Goal: Task Accomplishment & Management: Use online tool/utility

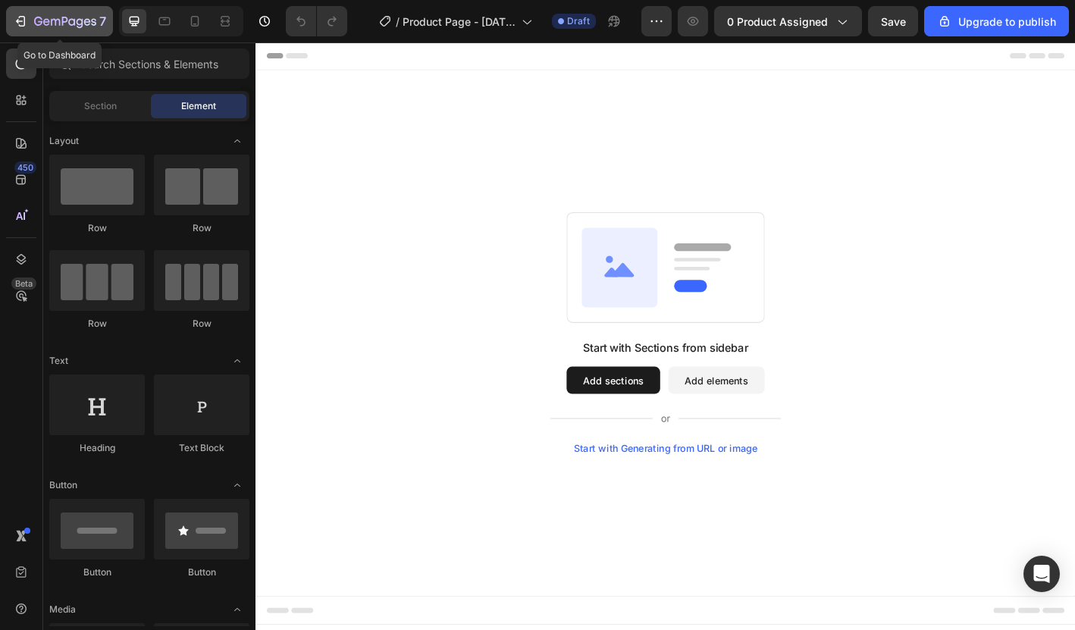
click at [39, 24] on icon "button" at bounding box center [38, 21] width 8 height 9
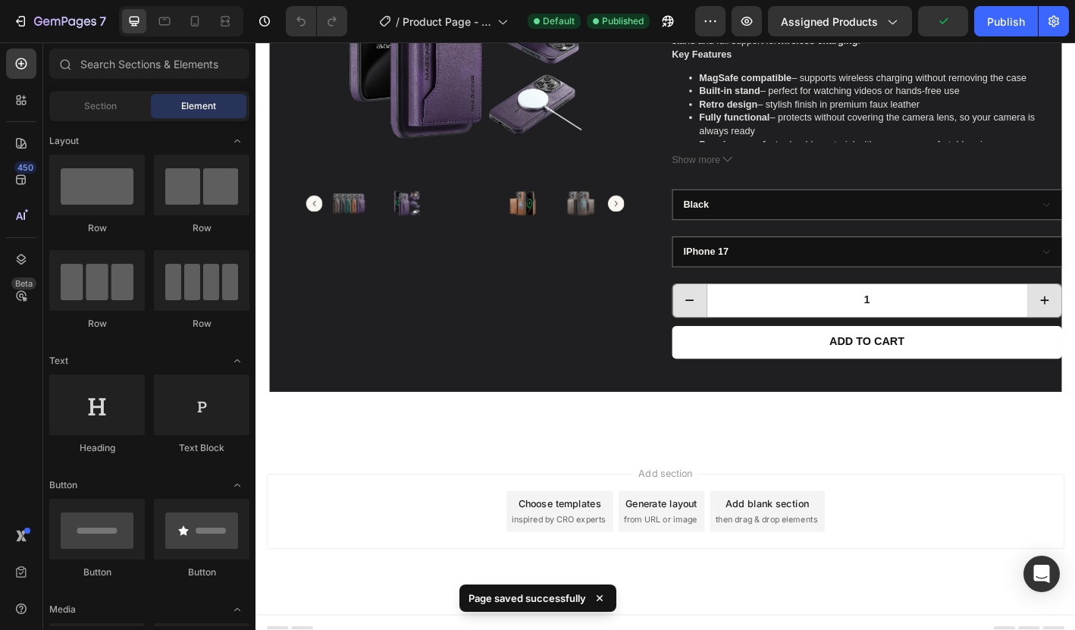
scroll to position [341, 0]
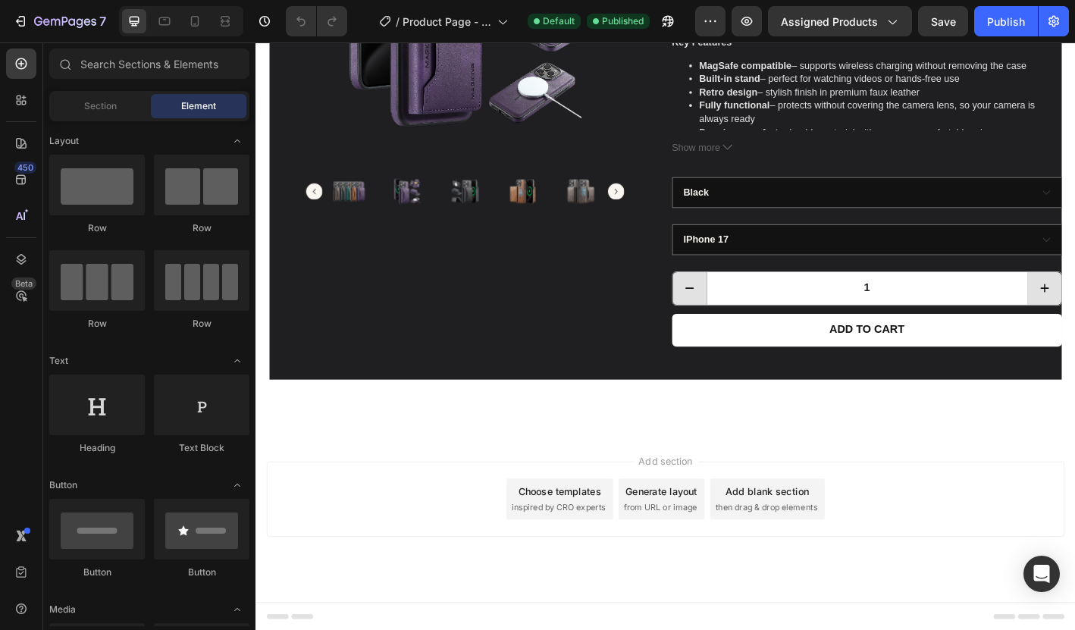
click at [601, 563] on span "inspired by CRO experts" at bounding box center [592, 559] width 104 height 14
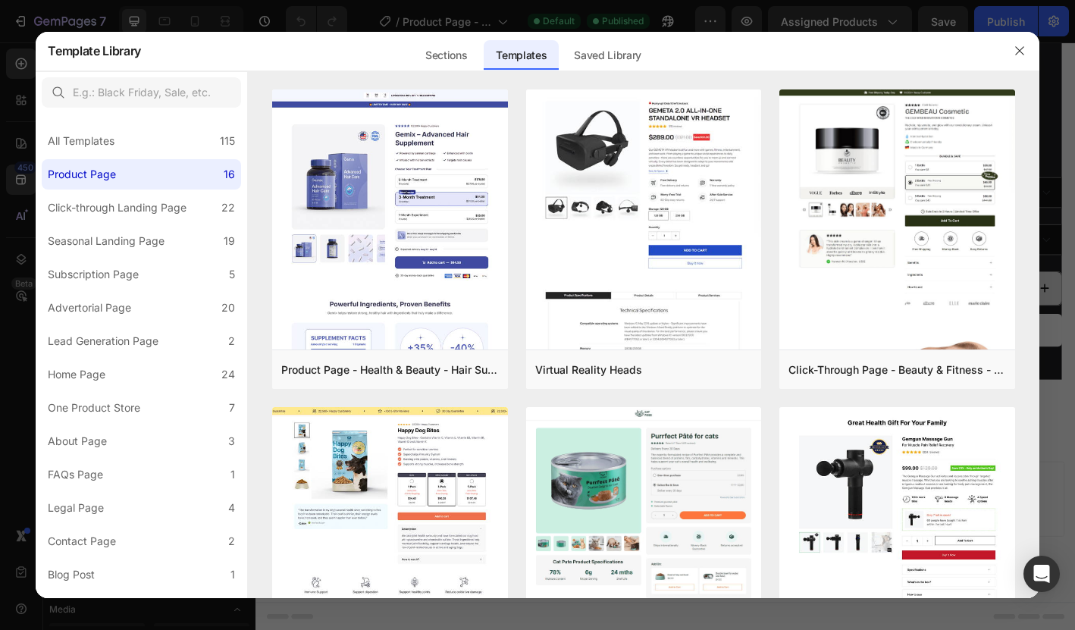
click at [173, 66] on div "Sections Templates Existing pages Saved Library Templates Saved Library" at bounding box center [532, 50] width 783 height 39
click at [133, 445] on label "About Page 3" at bounding box center [141, 441] width 199 height 30
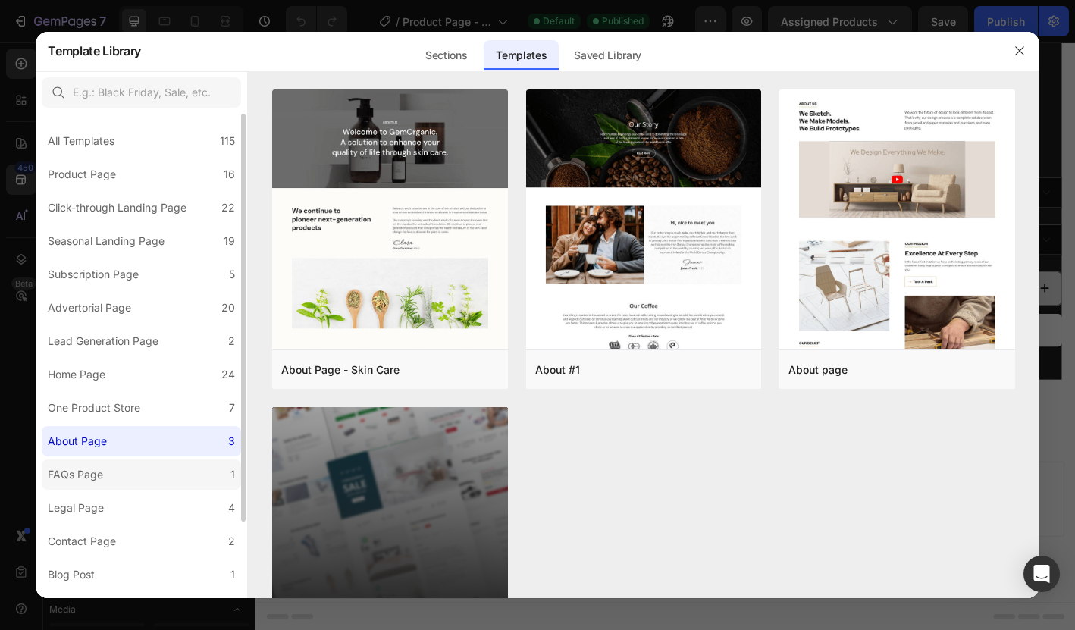
click at [152, 472] on label "FAQs Page 1" at bounding box center [141, 475] width 199 height 30
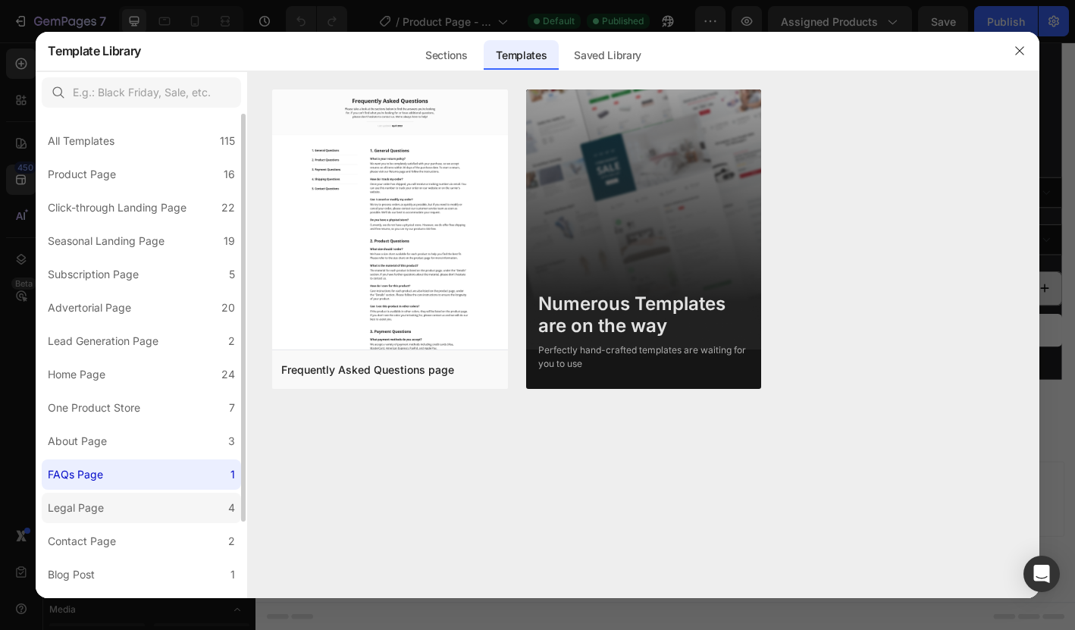
click at [152, 497] on label "Legal Page 4" at bounding box center [141, 508] width 199 height 30
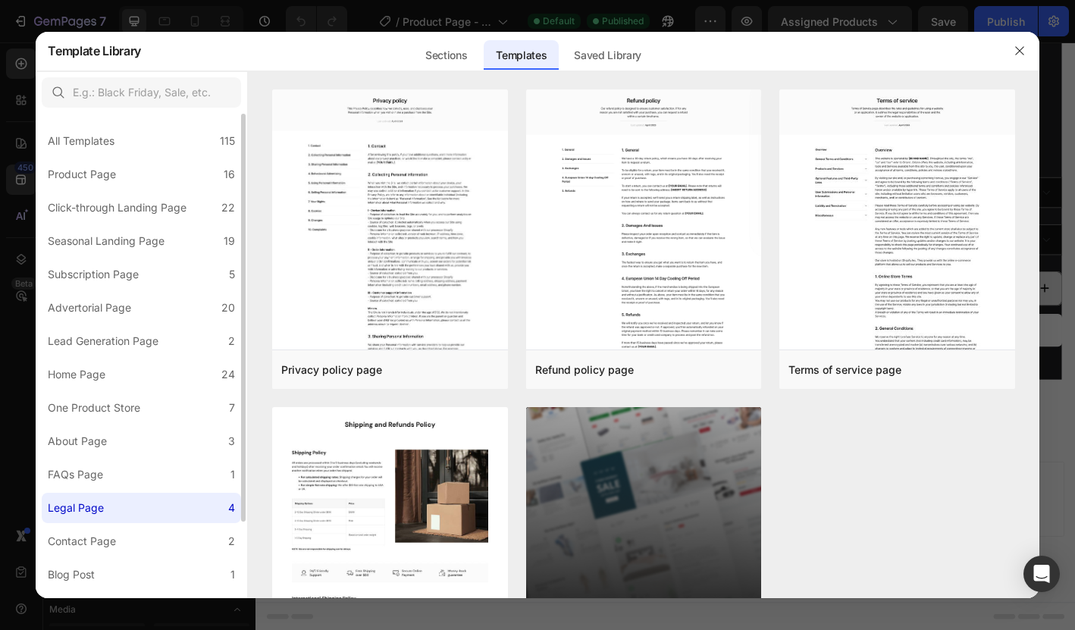
click at [156, 520] on label "Legal Page 4" at bounding box center [141, 508] width 199 height 30
click at [158, 532] on label "Contact Page 2" at bounding box center [141, 541] width 199 height 30
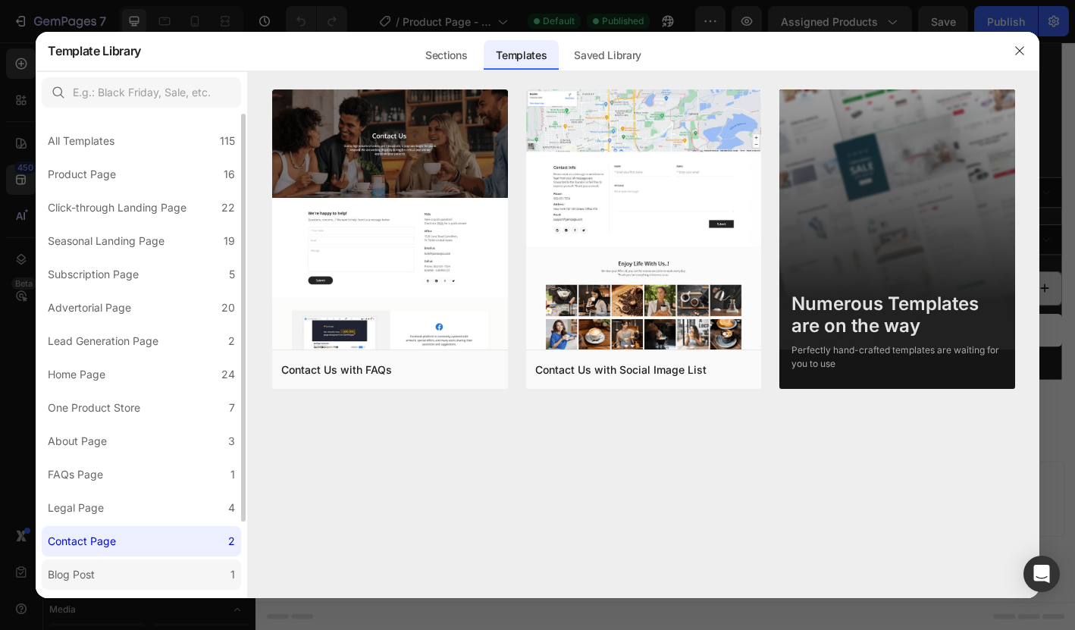
click at [166, 568] on label "Blog Post 1" at bounding box center [141, 575] width 199 height 30
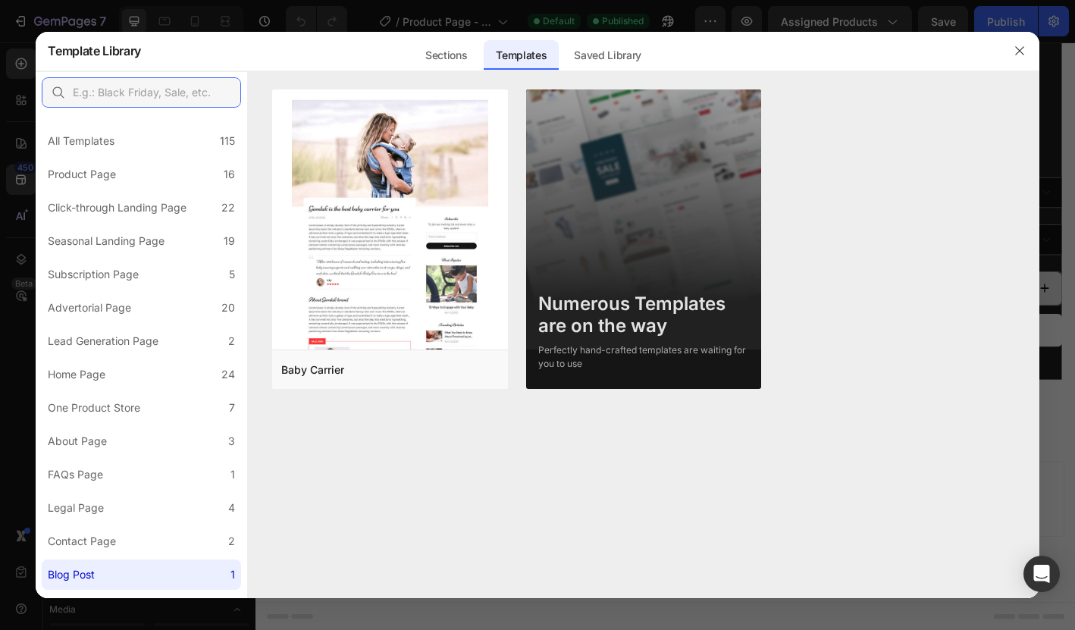
click at [165, 98] on input "text" at bounding box center [141, 92] width 199 height 30
type input "g"
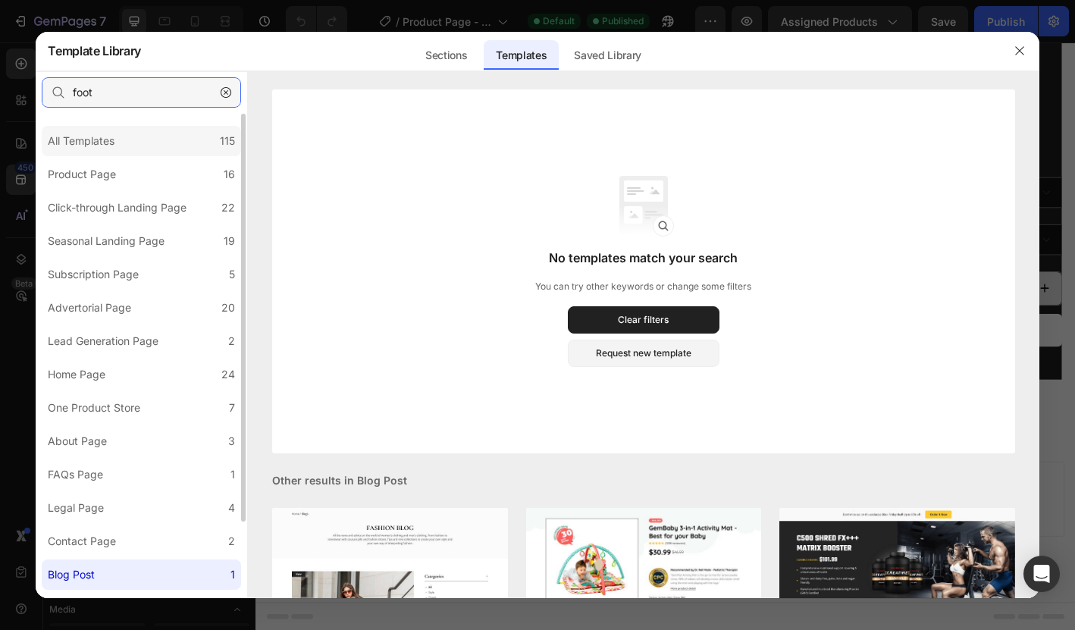
type input "foot"
click at [107, 146] on div "All Templates" at bounding box center [81, 141] width 67 height 18
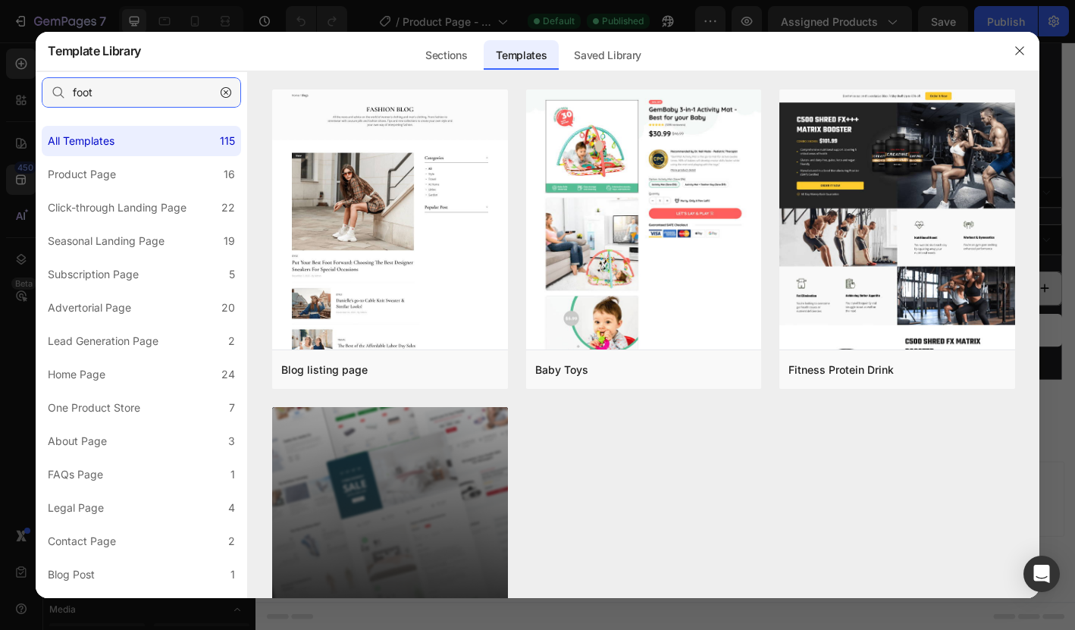
click at [131, 93] on input "foot" at bounding box center [141, 92] width 199 height 30
click at [1025, 49] on icon "button" at bounding box center [1020, 51] width 12 height 12
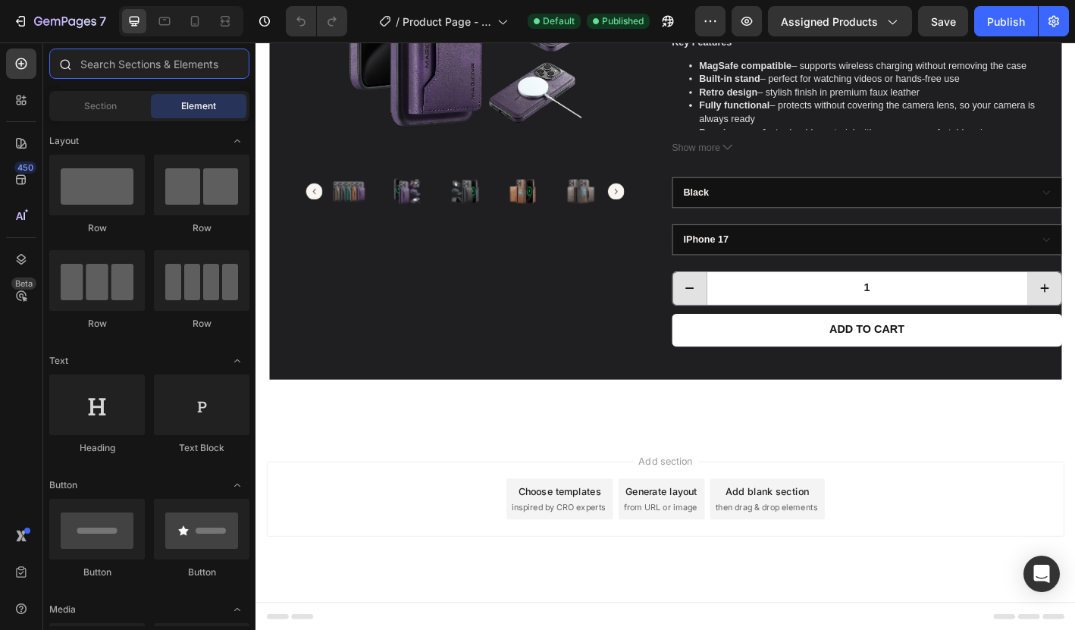
click at [109, 58] on input "text" at bounding box center [149, 64] width 200 height 30
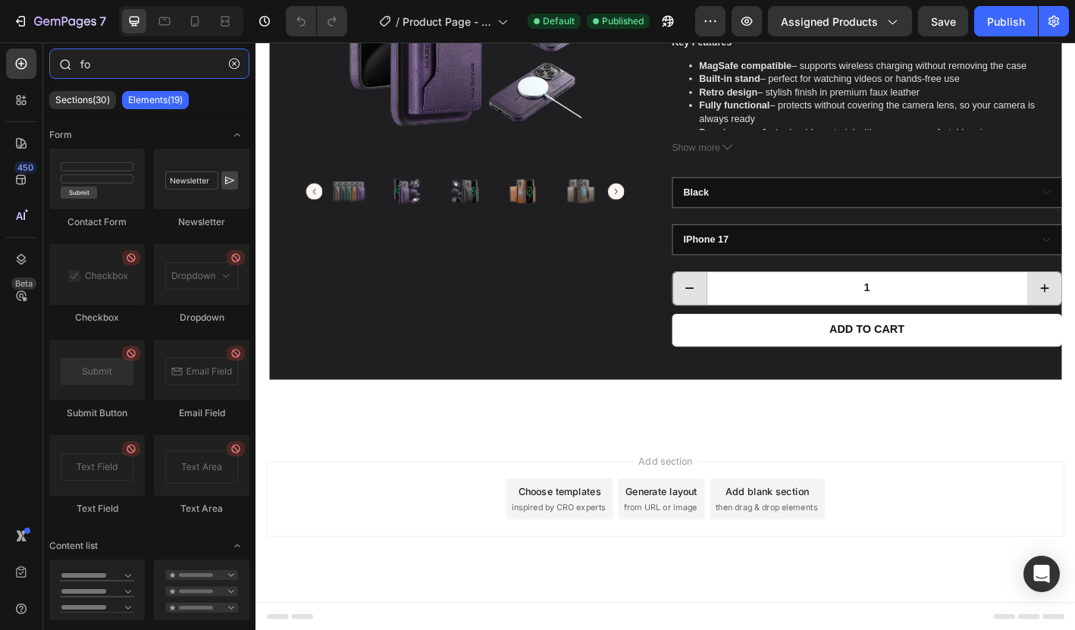
type input "f"
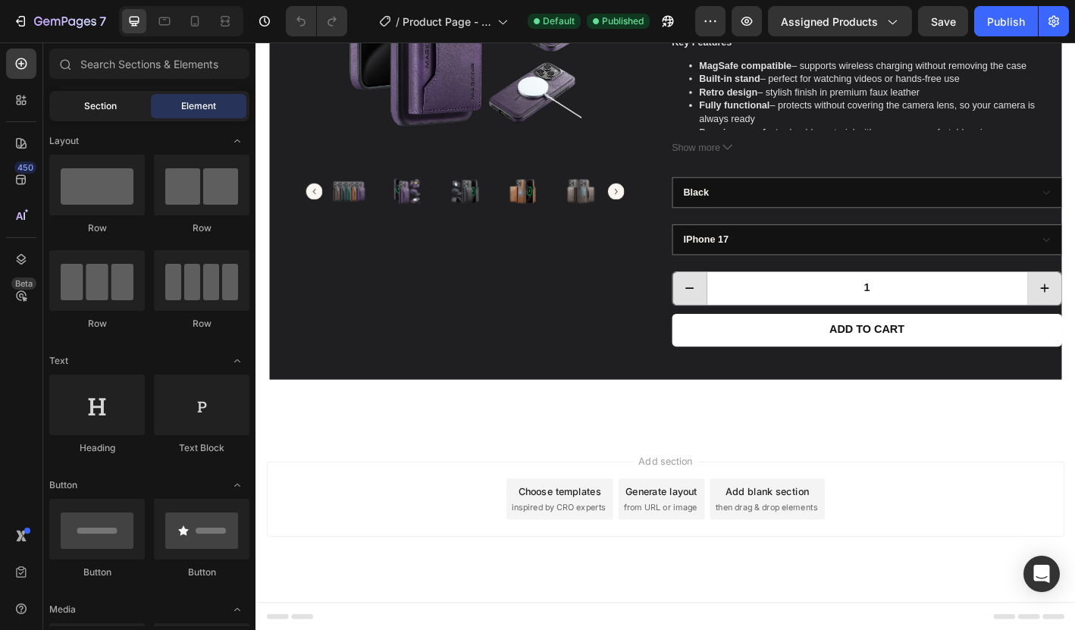
click at [112, 116] on div "Section" at bounding box center [100, 106] width 96 height 24
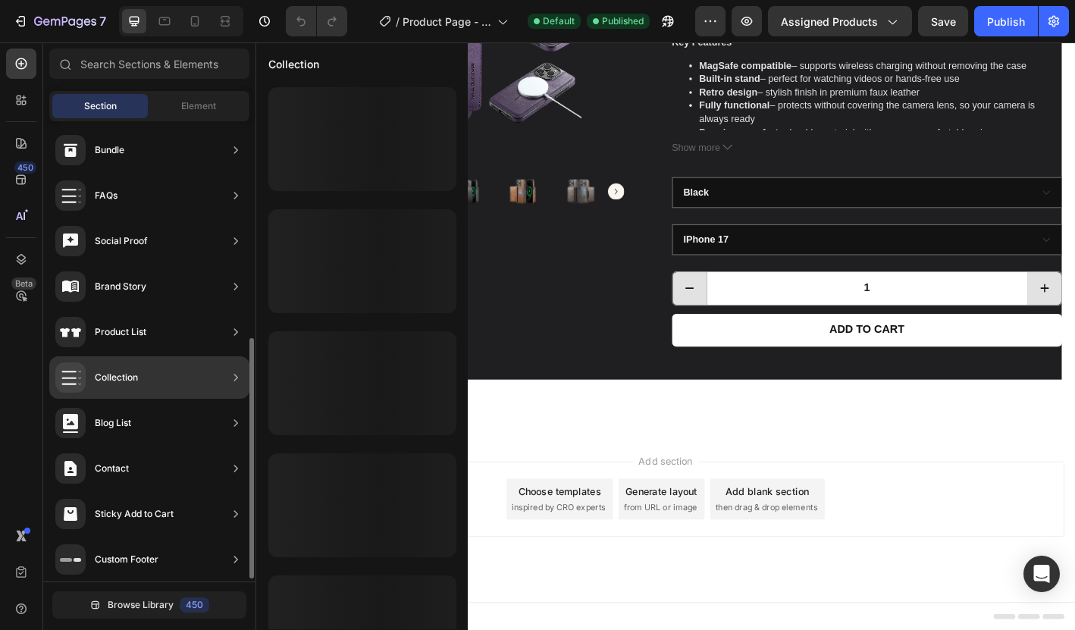
scroll to position [419, 0]
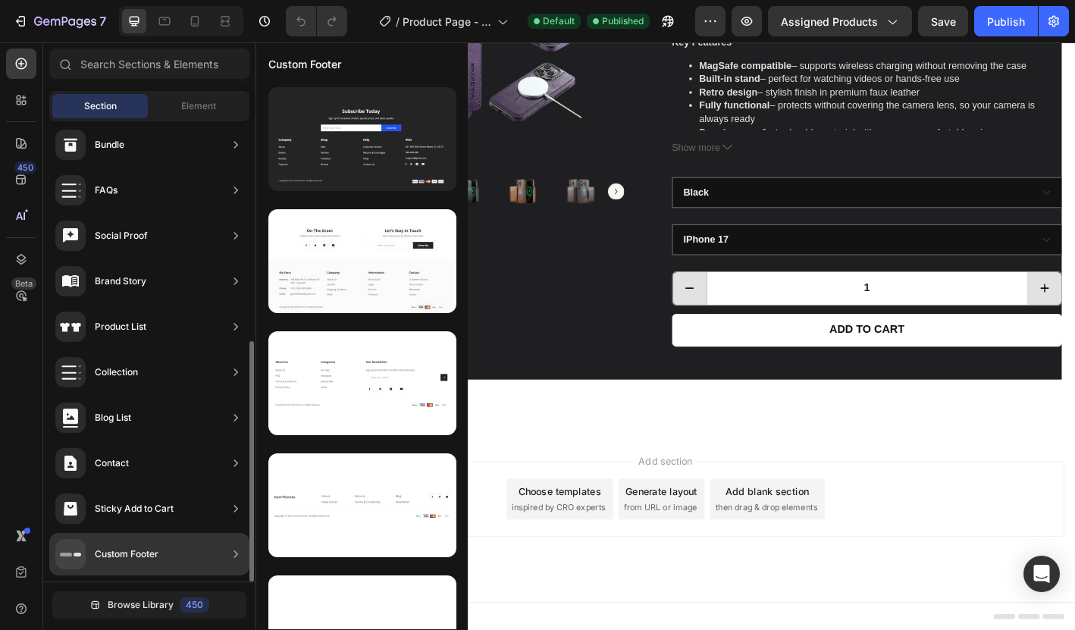
click at [199, 554] on div "Custom Footer" at bounding box center [149, 554] width 200 height 42
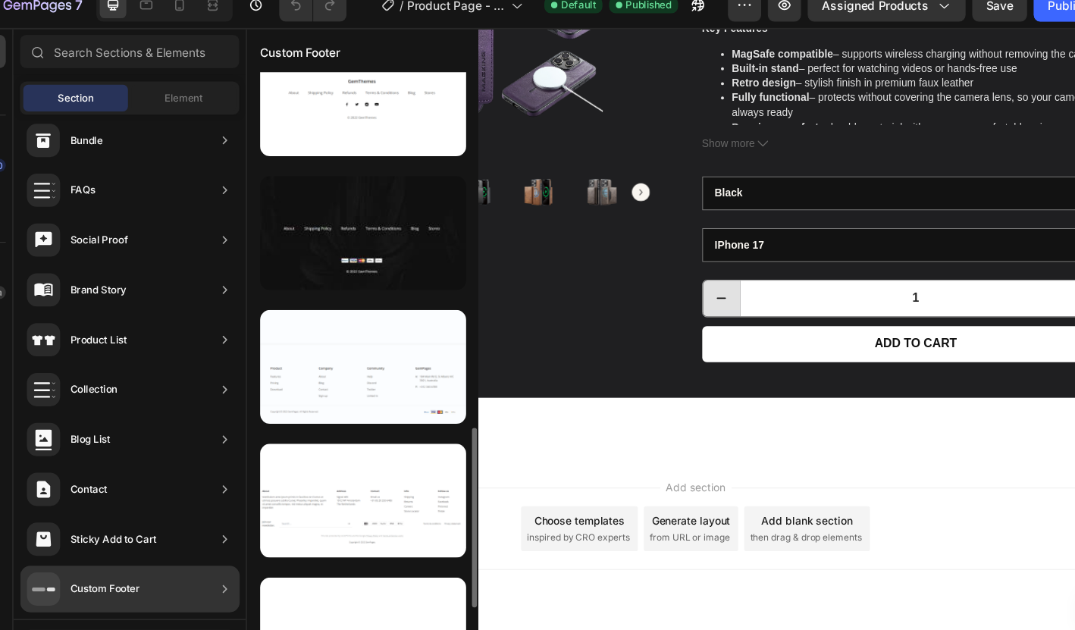
scroll to position [1143, 0]
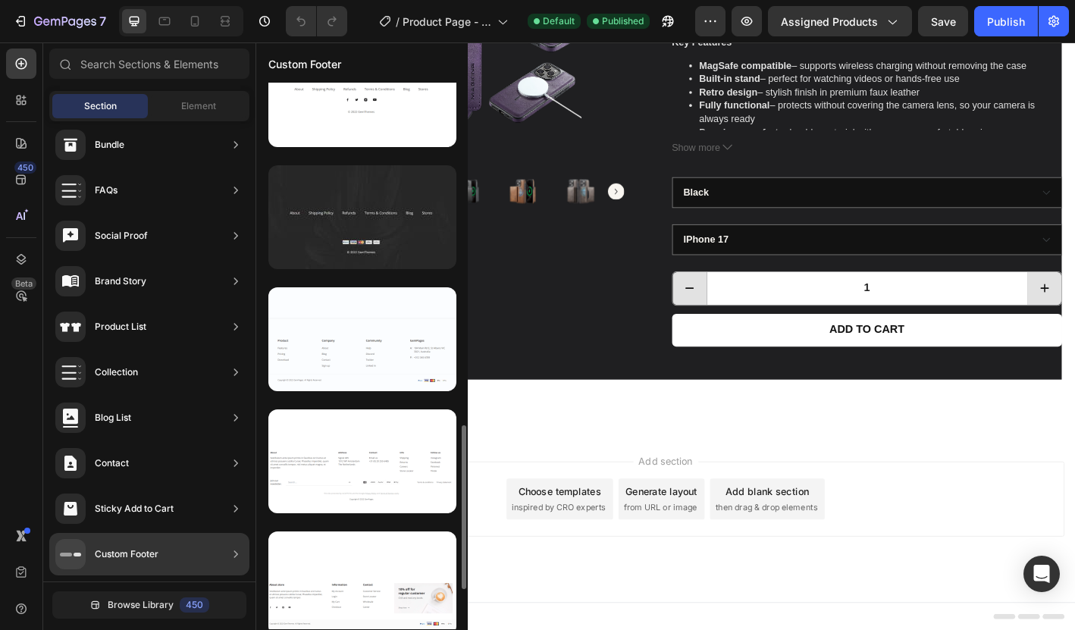
click at [348, 217] on div at bounding box center [362, 217] width 188 height 104
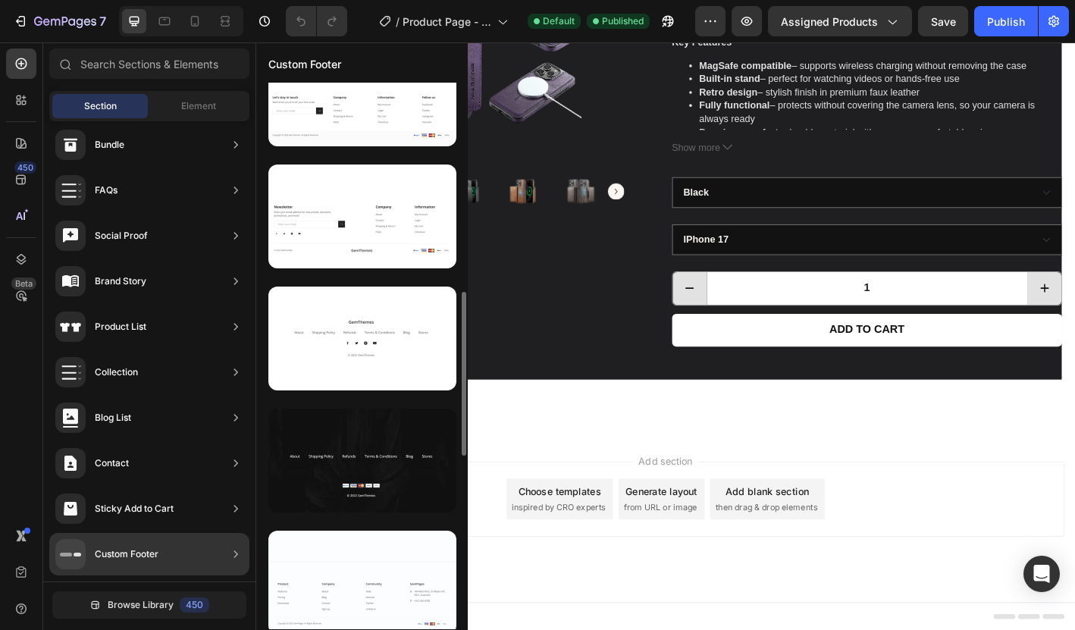
scroll to position [985, 0]
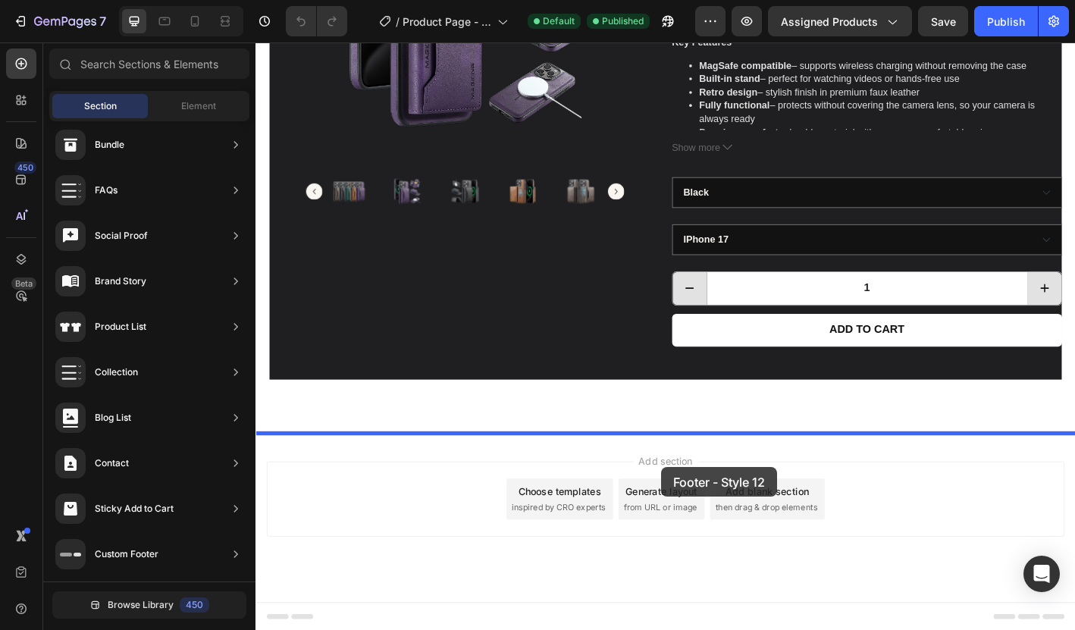
drag, startPoint x: 595, startPoint y: 417, endPoint x: 705, endPoint y: 509, distance: 143.8
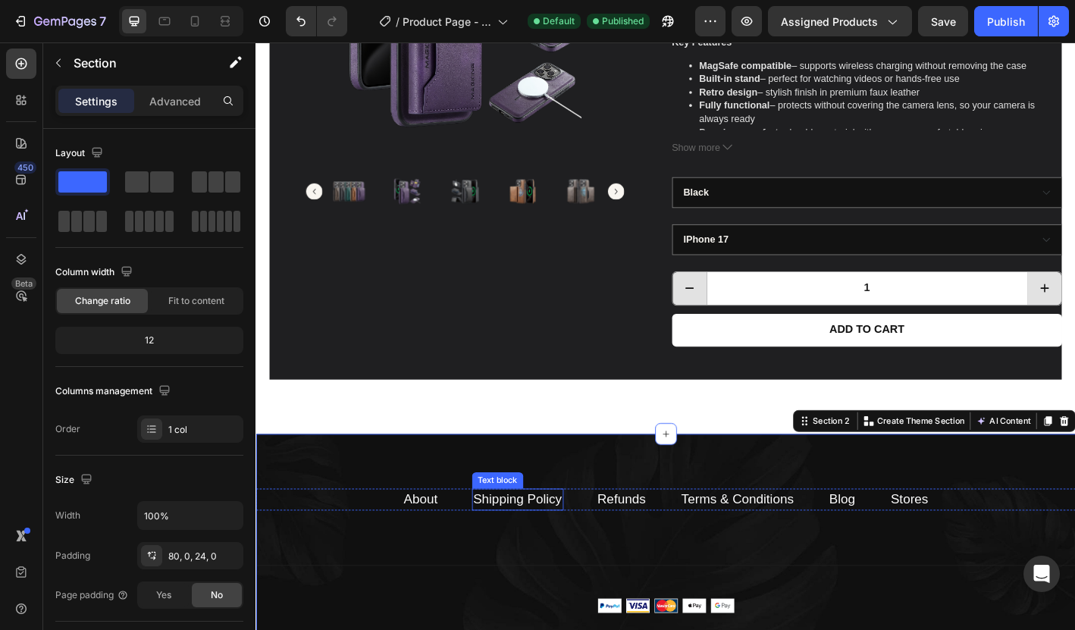
click at [537, 547] on link "Shipping Policy" at bounding box center [546, 550] width 99 height 16
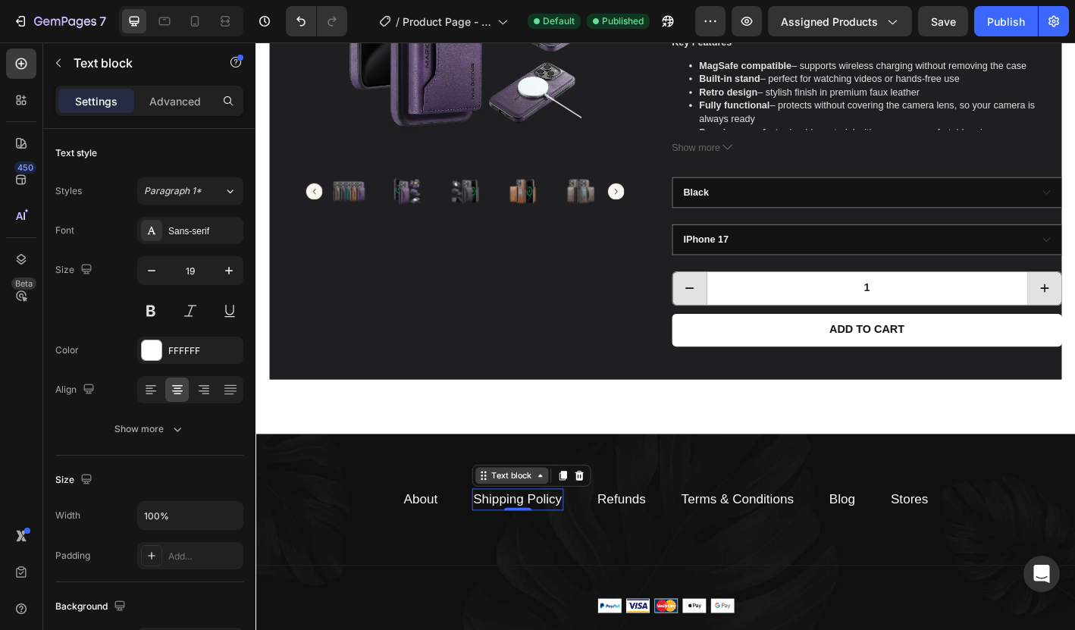
click at [571, 522] on icon at bounding box center [571, 523] width 5 height 3
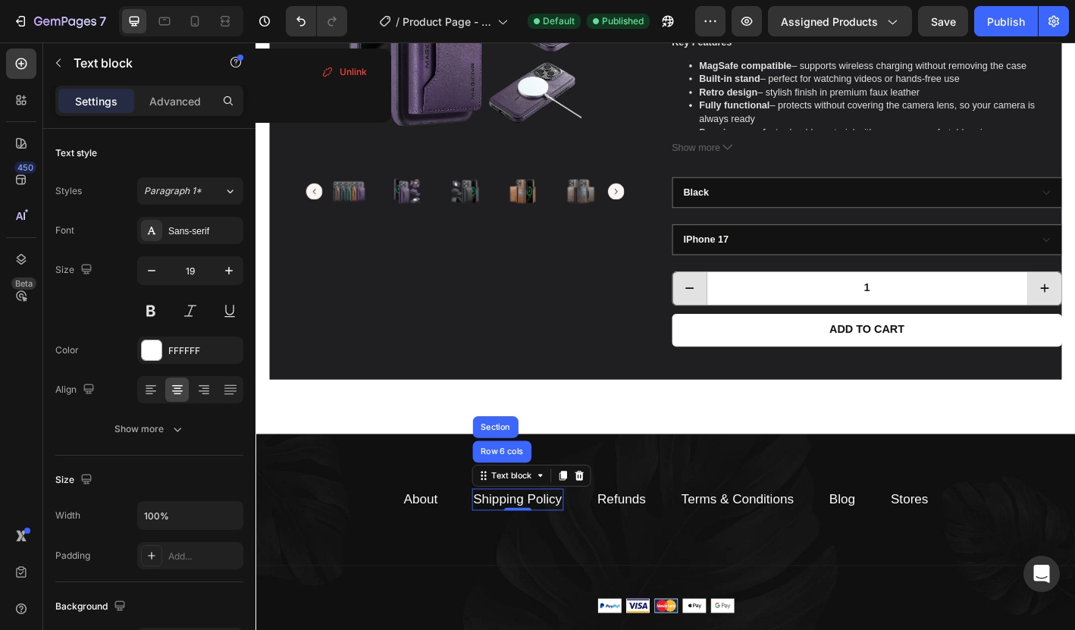
click at [515, 551] on link "Shipping Policy" at bounding box center [546, 550] width 99 height 16
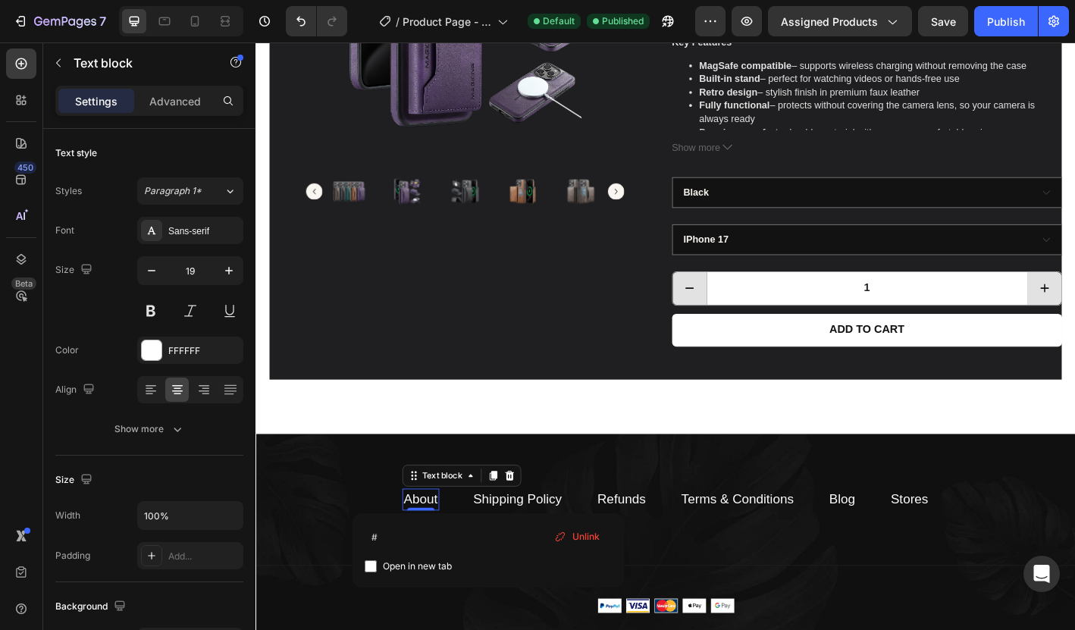
click at [436, 547] on link "About" at bounding box center [438, 550] width 38 height 16
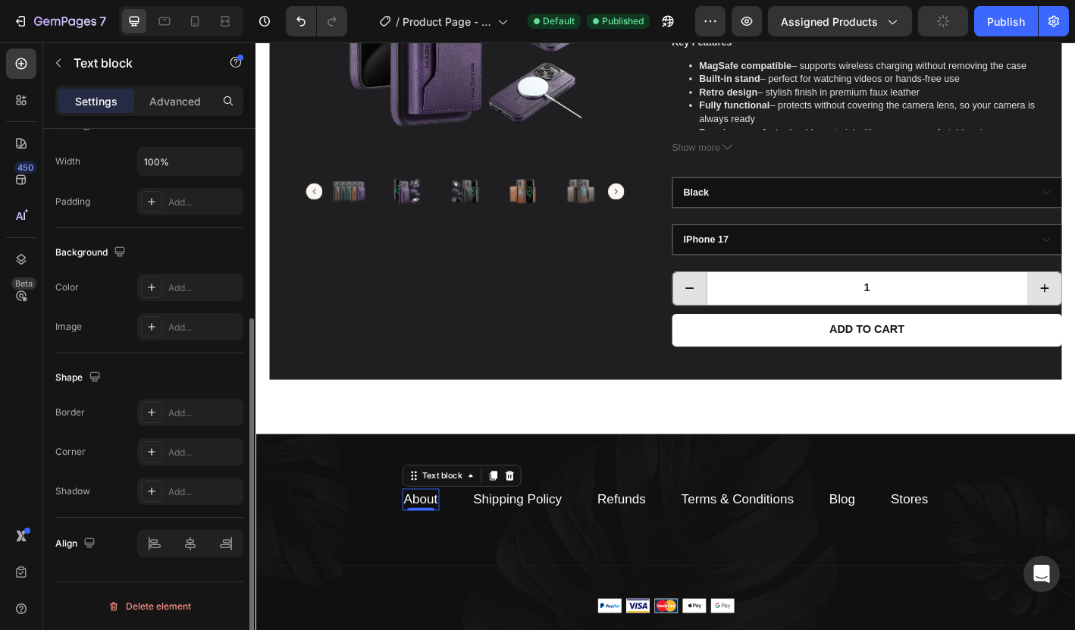
scroll to position [0, 0]
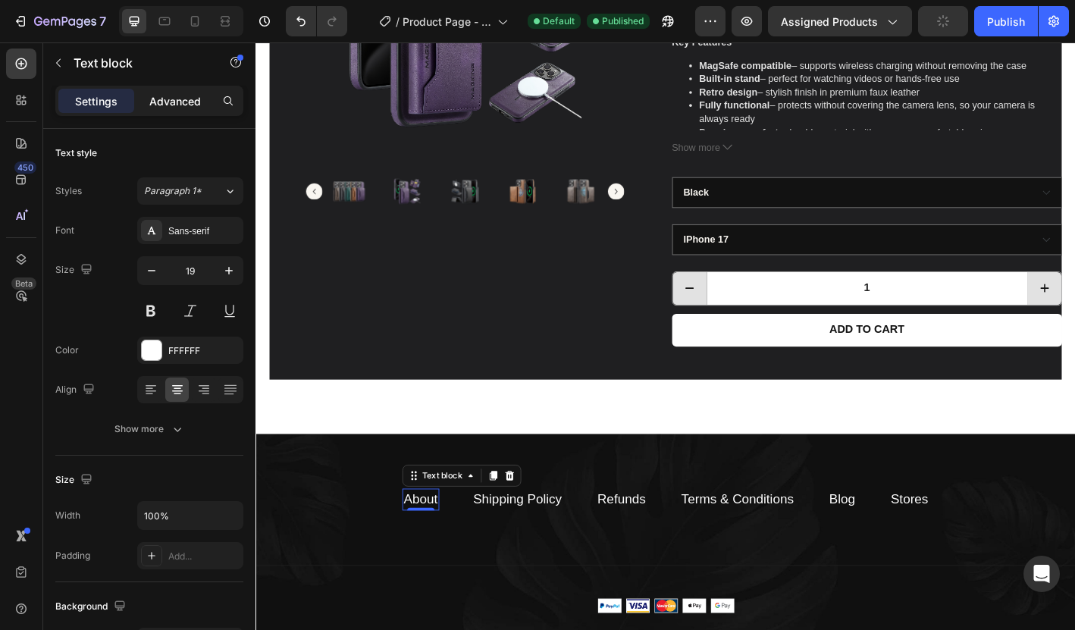
click at [158, 103] on p "Advanced" at bounding box center [175, 101] width 52 height 16
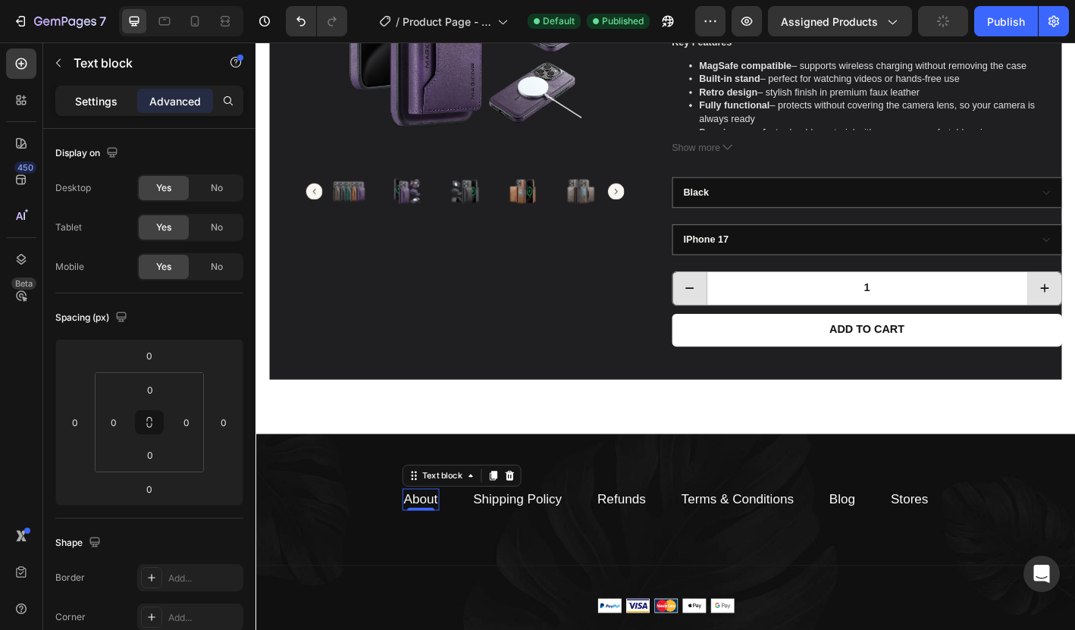
click at [108, 106] on p "Settings" at bounding box center [96, 101] width 42 height 16
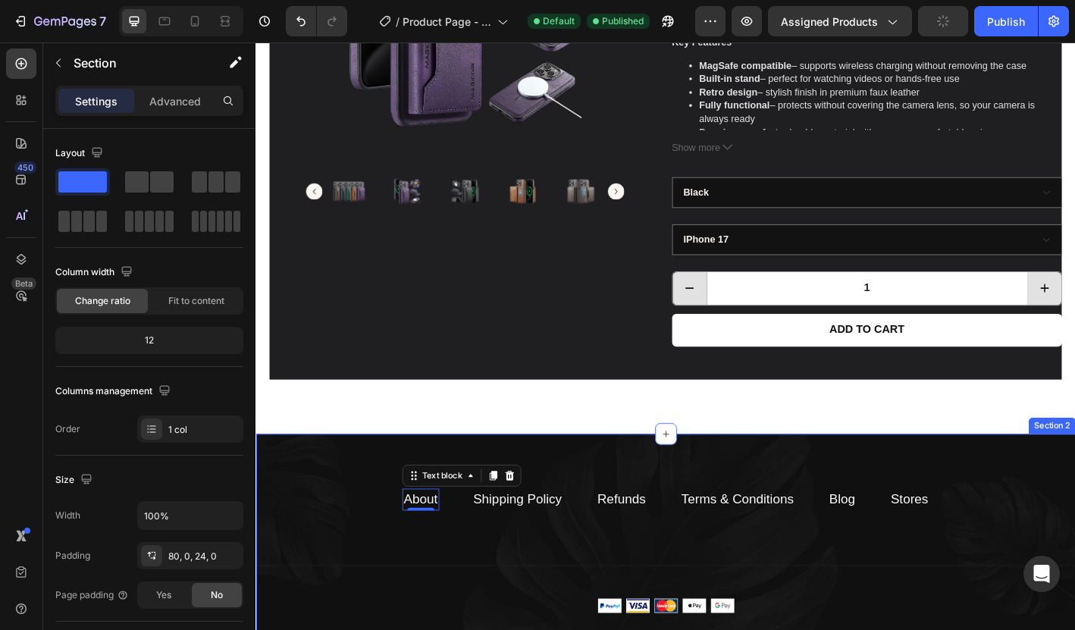
click at [326, 530] on div "About Text block 0 Shipping Policy Text block Refunds Text block Terms & Condit…" at bounding box center [711, 611] width 910 height 266
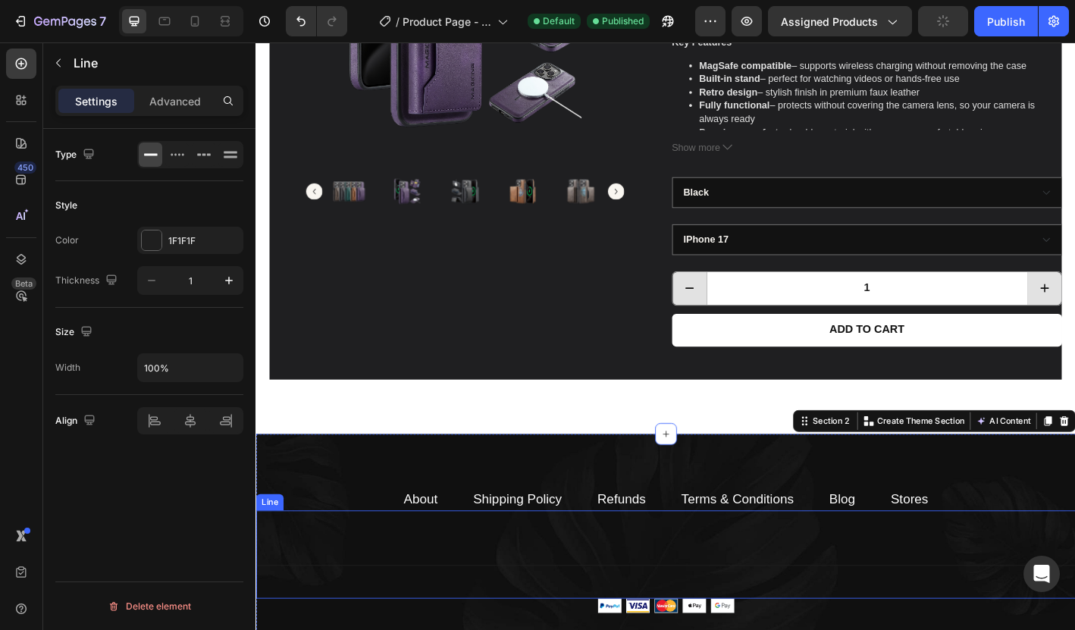
click at [350, 595] on div "Title Line" at bounding box center [711, 612] width 910 height 98
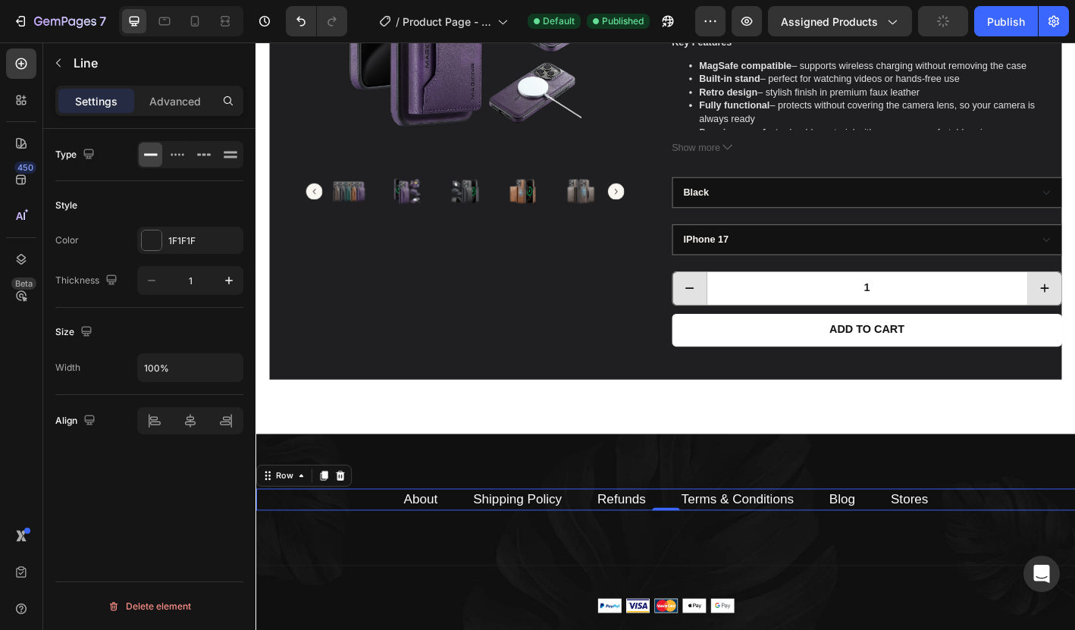
click at [399, 549] on div "About Text block Shipping Policy Text block Refunds Text block Terms & Conditio…" at bounding box center [711, 550] width 910 height 25
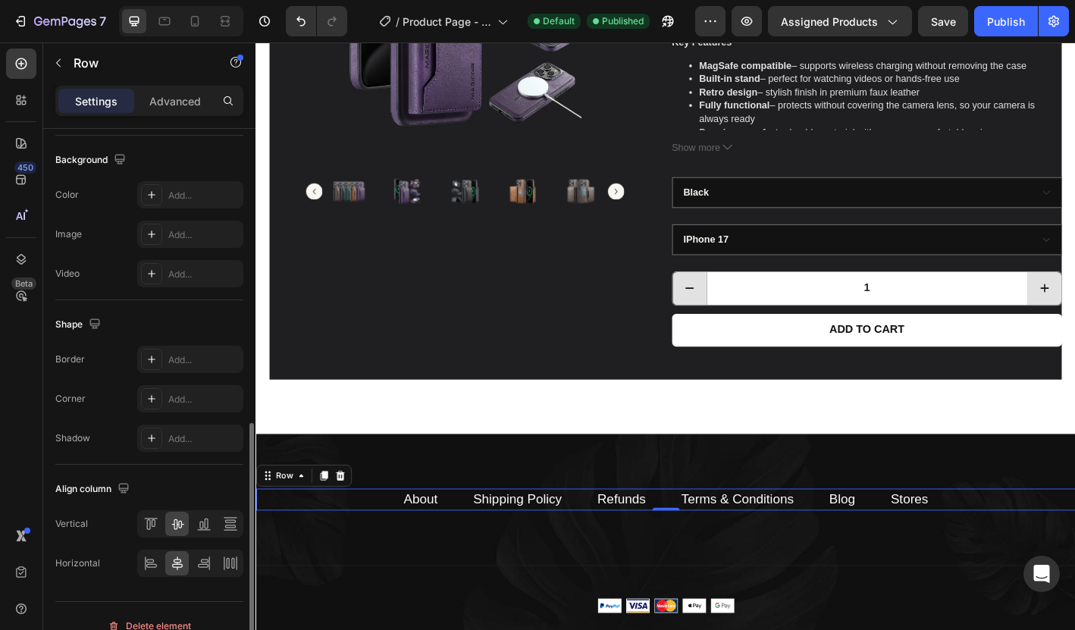
scroll to position [554, 0]
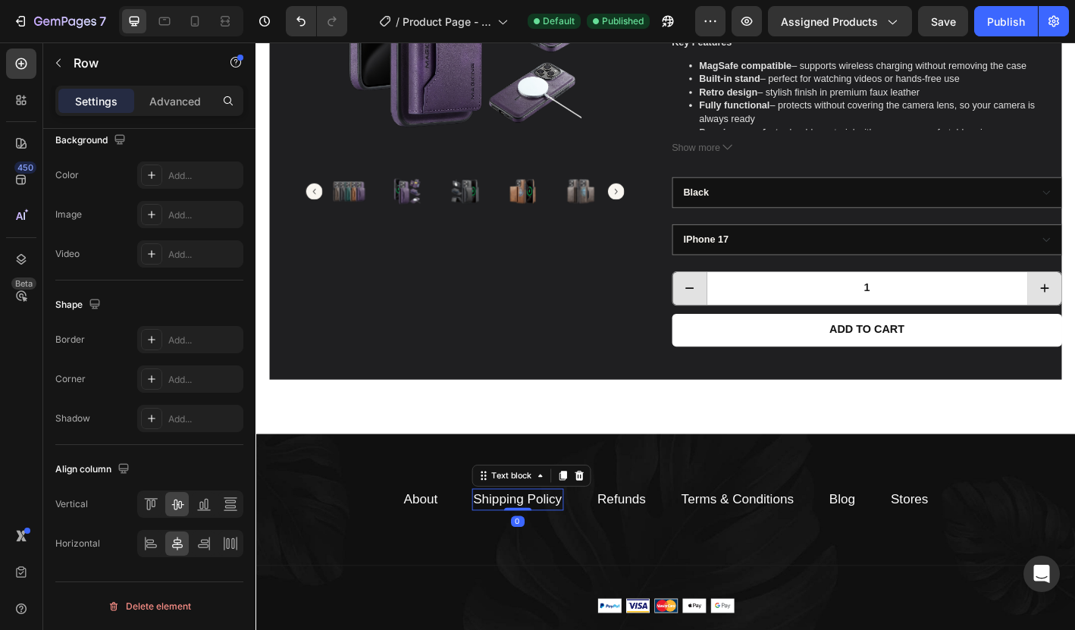
click at [534, 545] on link "Shipping Policy" at bounding box center [546, 550] width 99 height 16
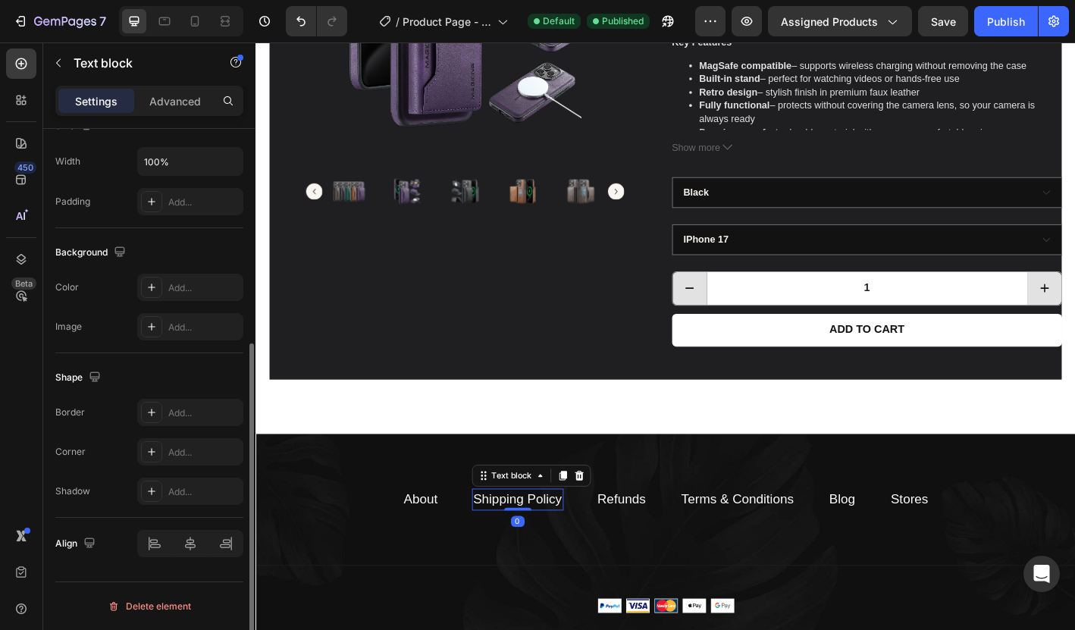
scroll to position [0, 0]
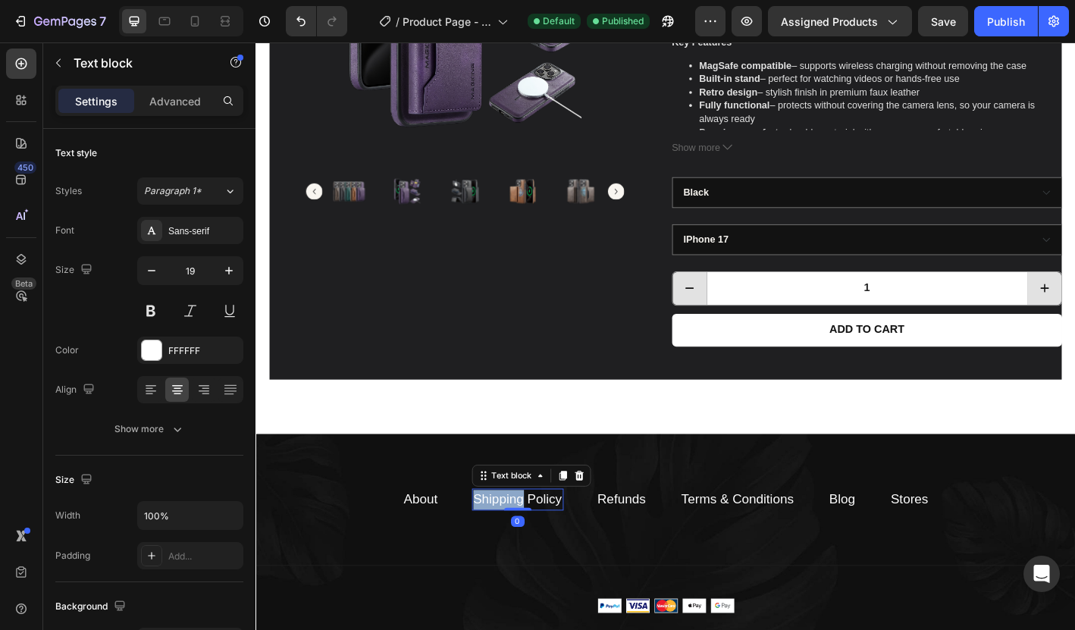
click at [535, 547] on link "Shipping Policy" at bounding box center [546, 550] width 99 height 16
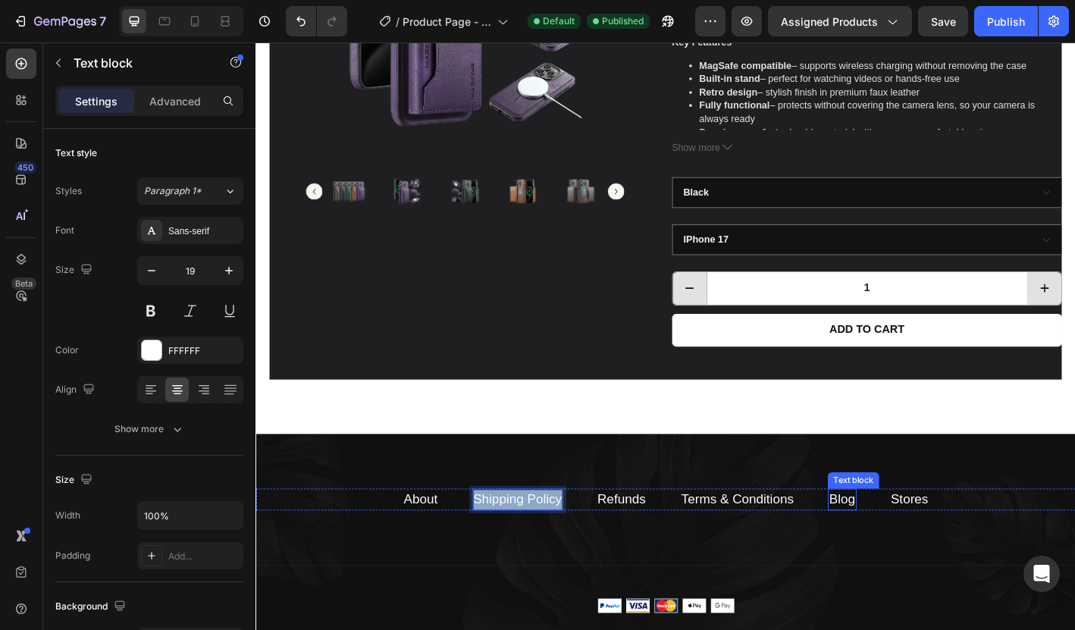
click at [893, 544] on link "Blog" at bounding box center [906, 550] width 29 height 16
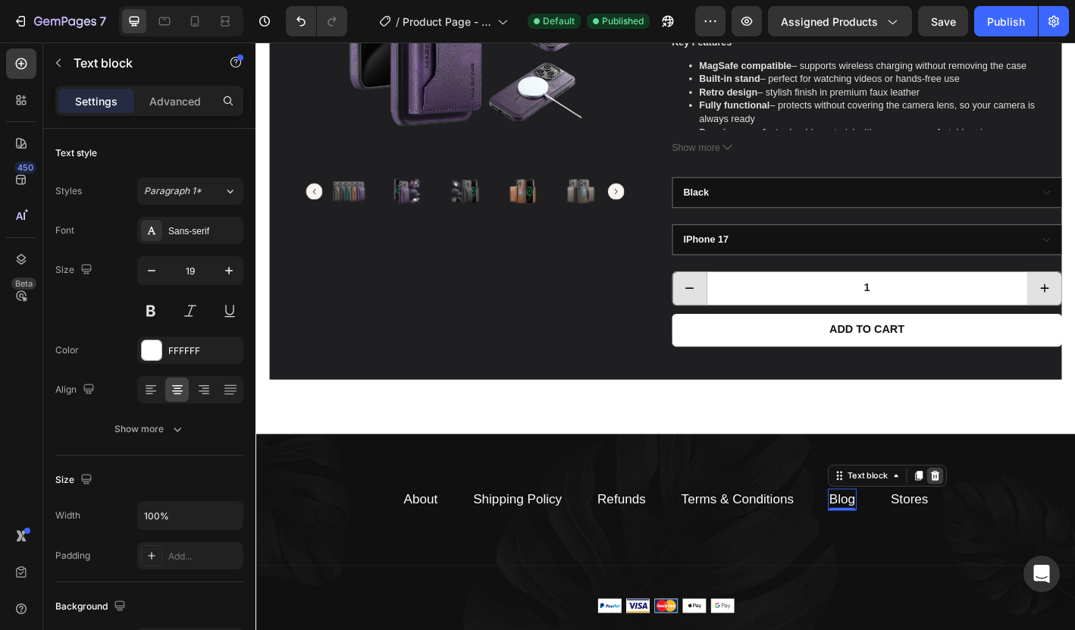
click at [1011, 526] on icon at bounding box center [1010, 524] width 10 height 11
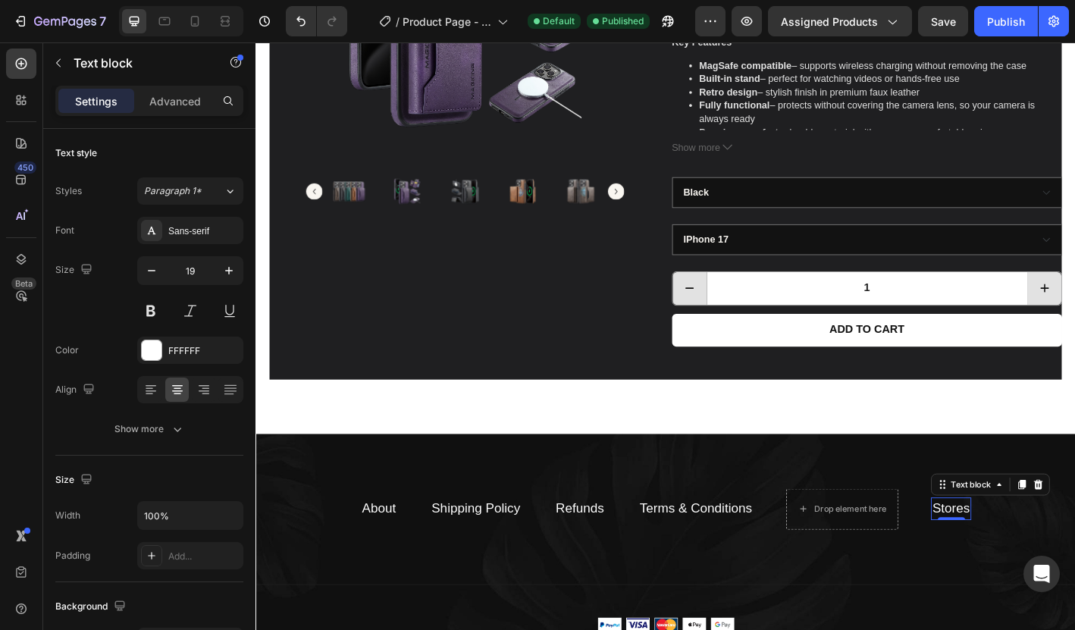
click at [1023, 560] on link "Stores" at bounding box center [1027, 560] width 42 height 16
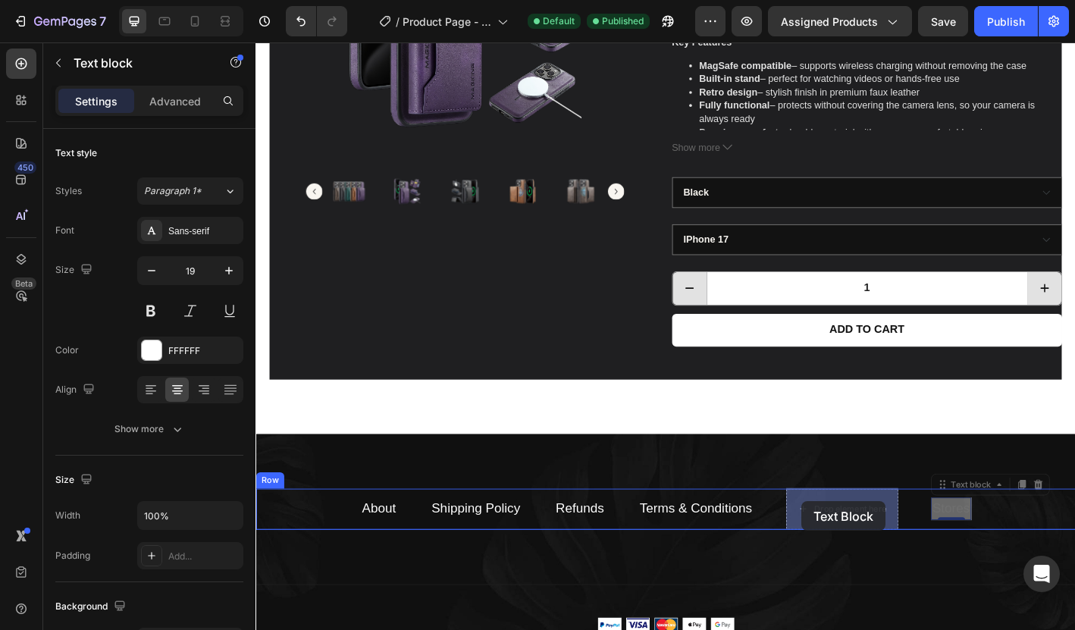
drag, startPoint x: 1018, startPoint y: 533, endPoint x: 864, endPoint y: 551, distance: 154.9
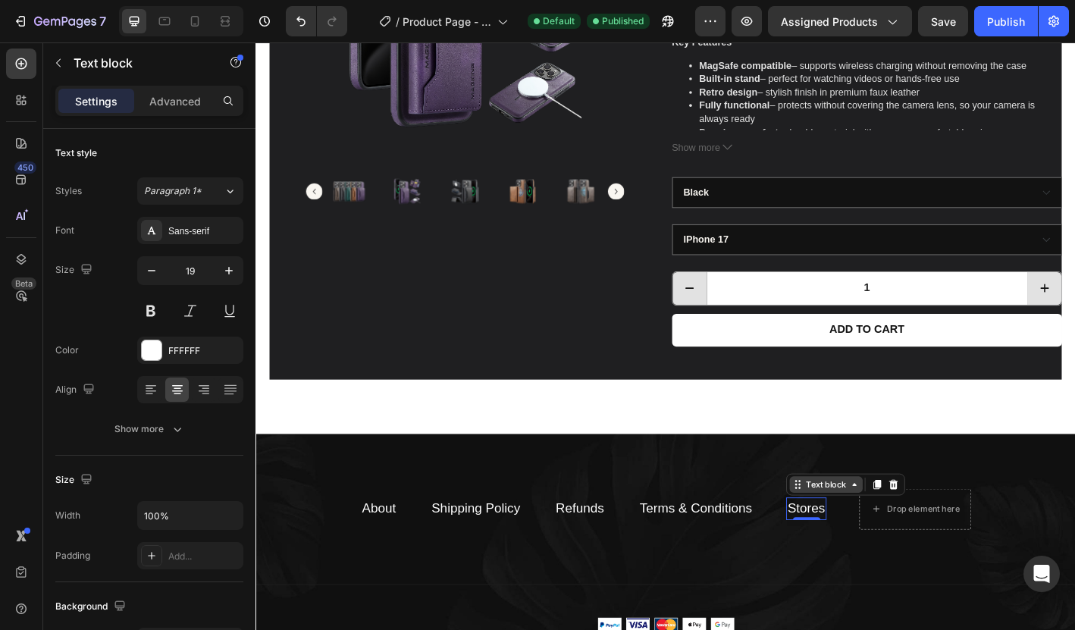
click at [917, 535] on icon at bounding box center [920, 534] width 12 height 12
click at [915, 538] on icon at bounding box center [920, 534] width 12 height 12
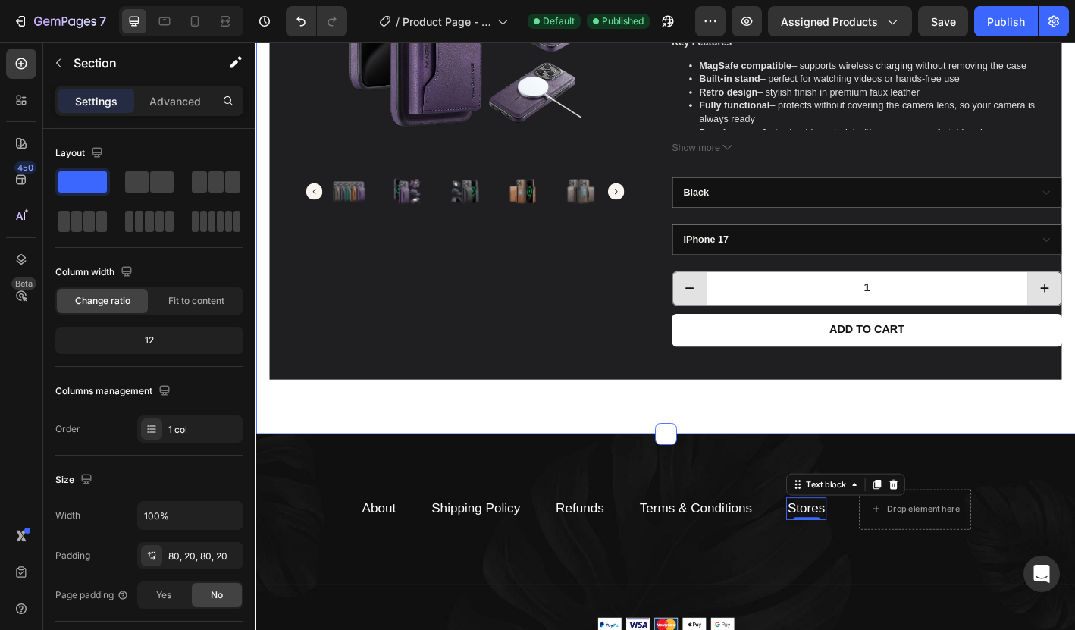
click at [699, 450] on div "Product Images Drop element here Drop element here Row Retro Wallet & MagSafe C…" at bounding box center [711, 104] width 910 height 745
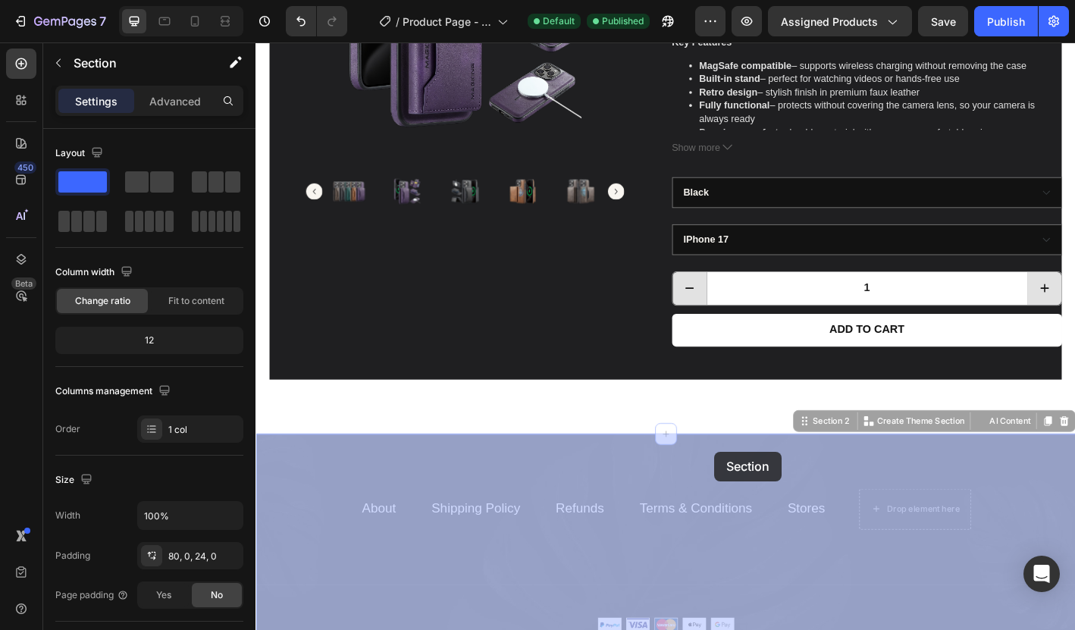
drag, startPoint x: 783, startPoint y: 501, endPoint x: 767, endPoint y: 494, distance: 17.6
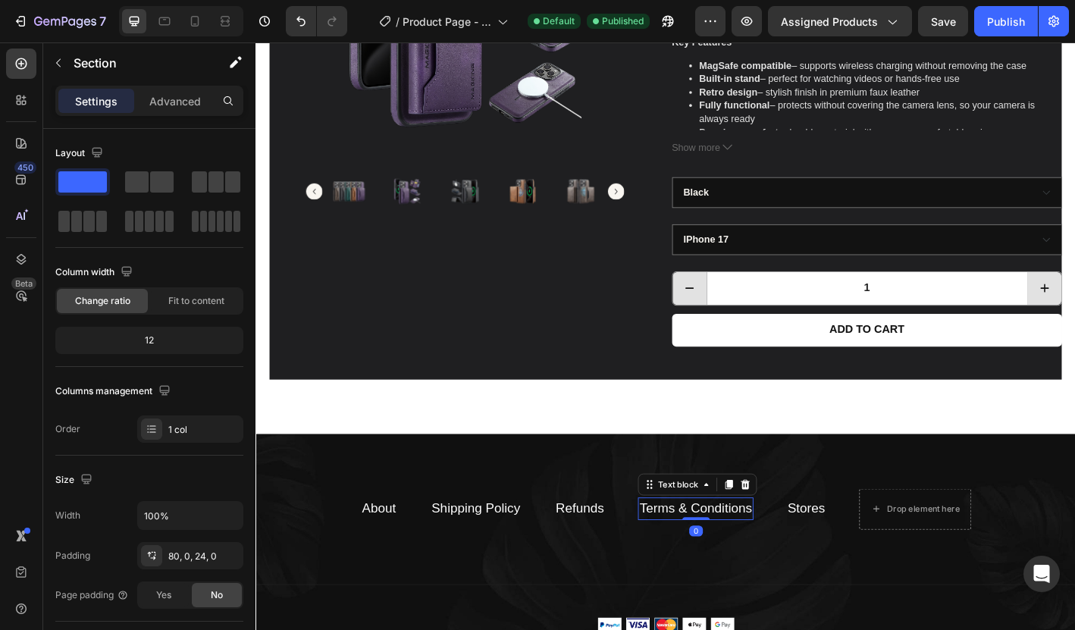
click at [717, 559] on link "Terms & Conditions" at bounding box center [743, 560] width 125 height 16
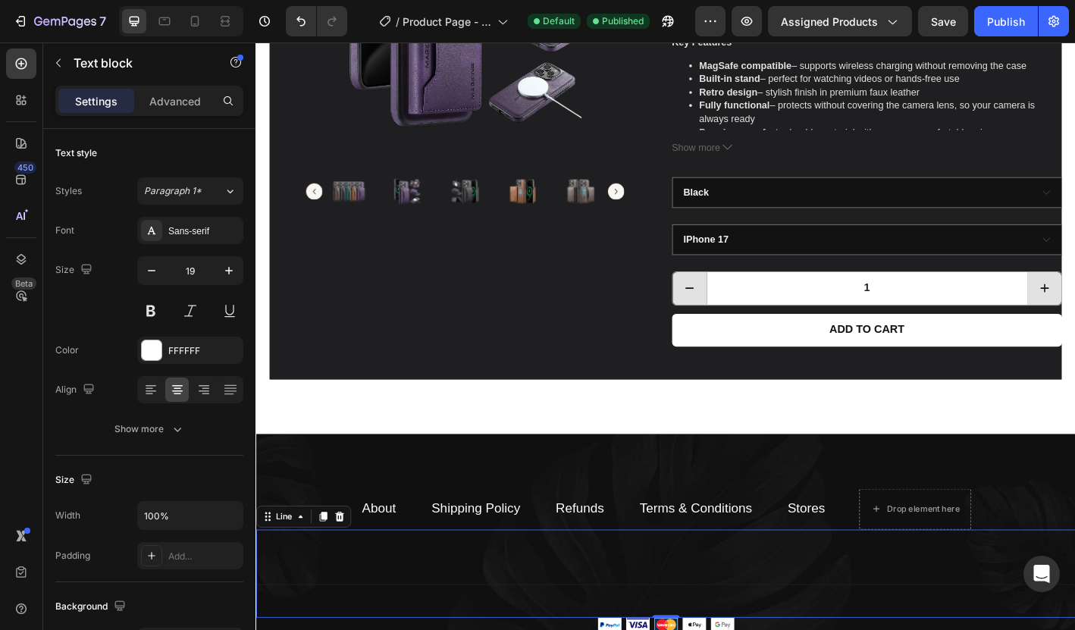
click at [637, 629] on div "Title Line 0" at bounding box center [711, 633] width 910 height 98
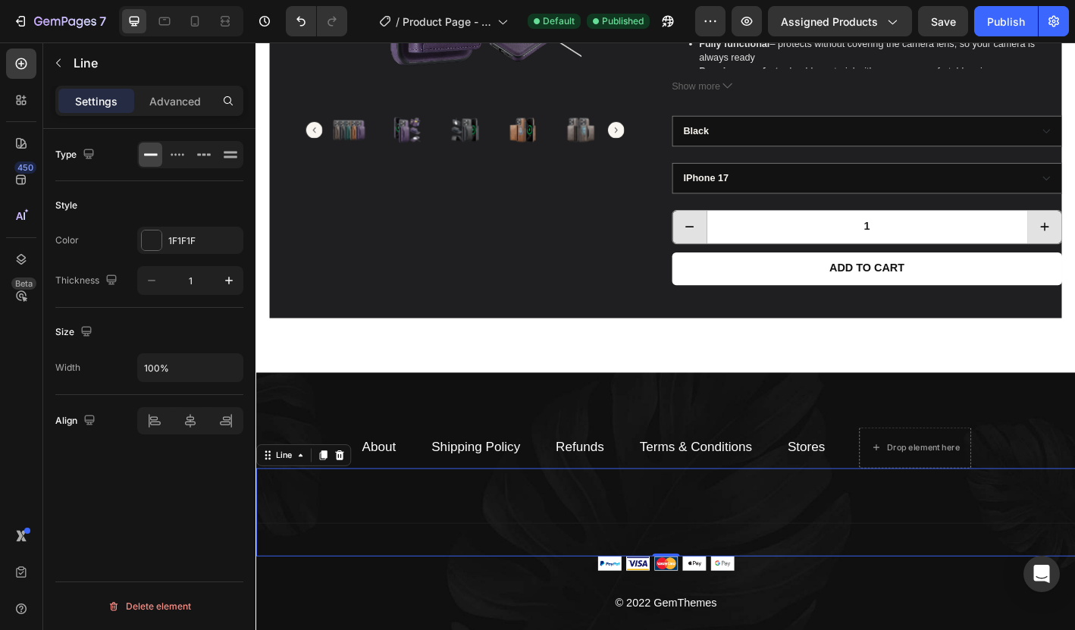
scroll to position [428, 0]
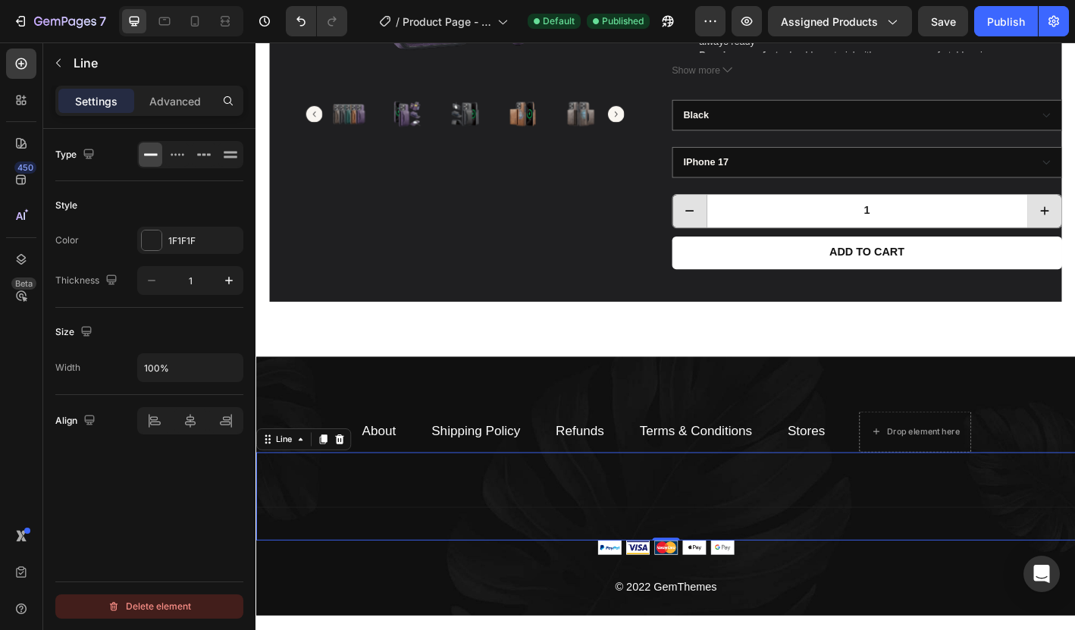
click at [127, 604] on div "Delete element" at bounding box center [149, 607] width 83 height 18
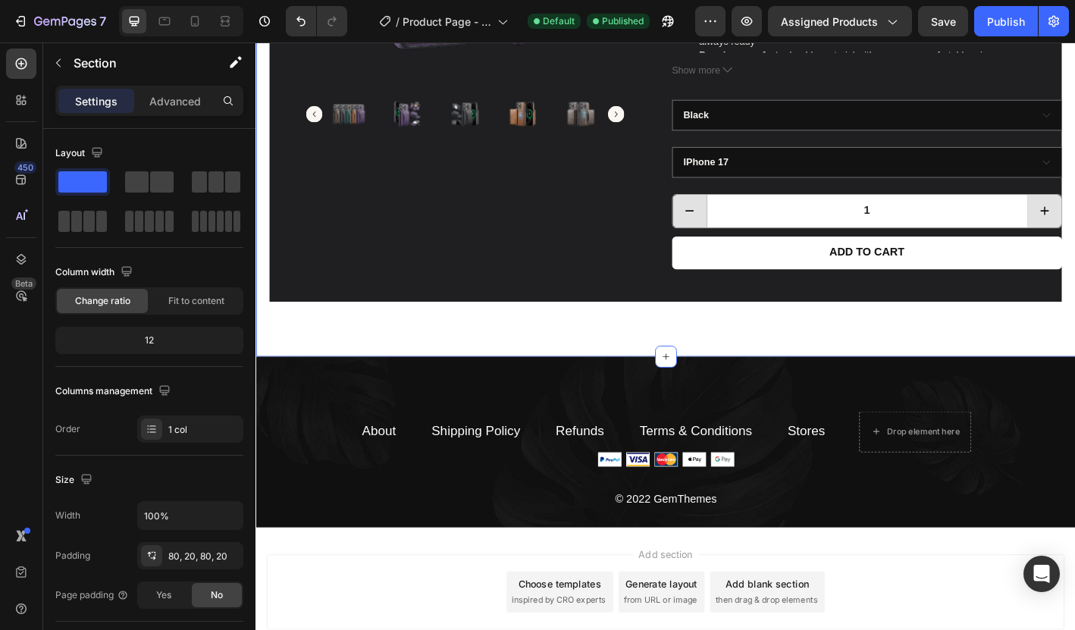
click at [379, 349] on div "Product Images Drop element here Drop element here Row Retro Wallet & MagSafe C…" at bounding box center [711, 18] width 910 height 745
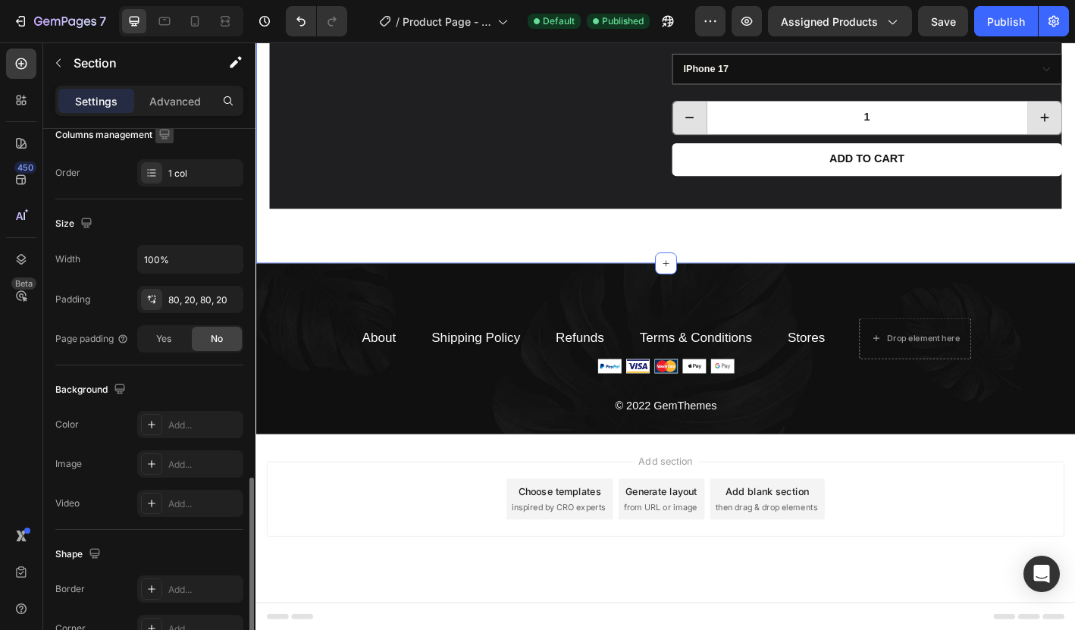
scroll to position [381, 0]
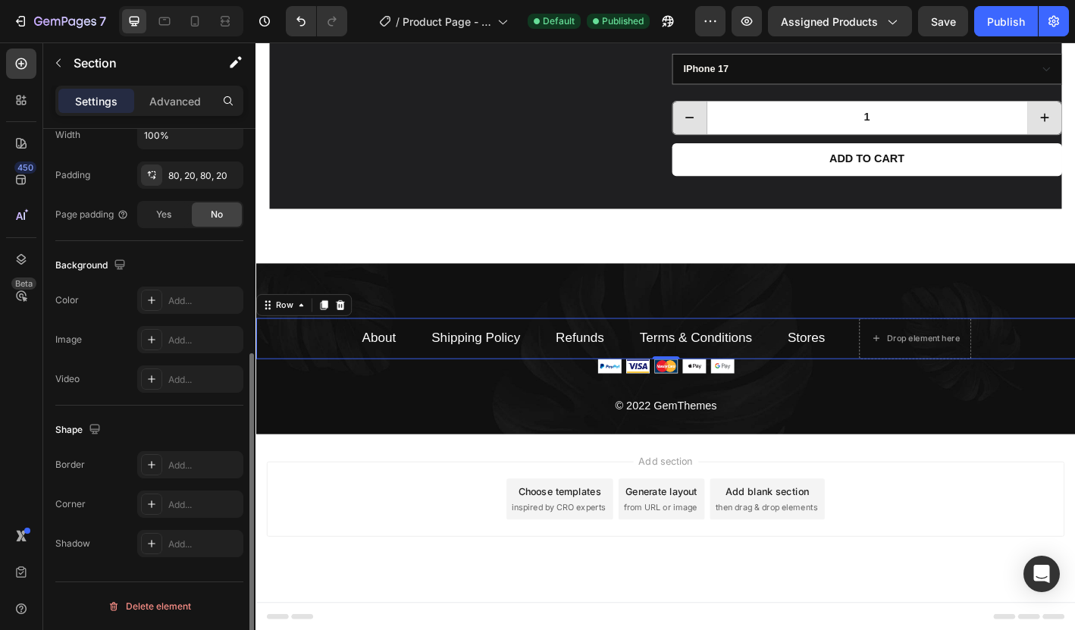
click at [347, 349] on div "About Text block Shipping Policy Text block Refunds Text block Terms & Conditio…" at bounding box center [711, 371] width 910 height 45
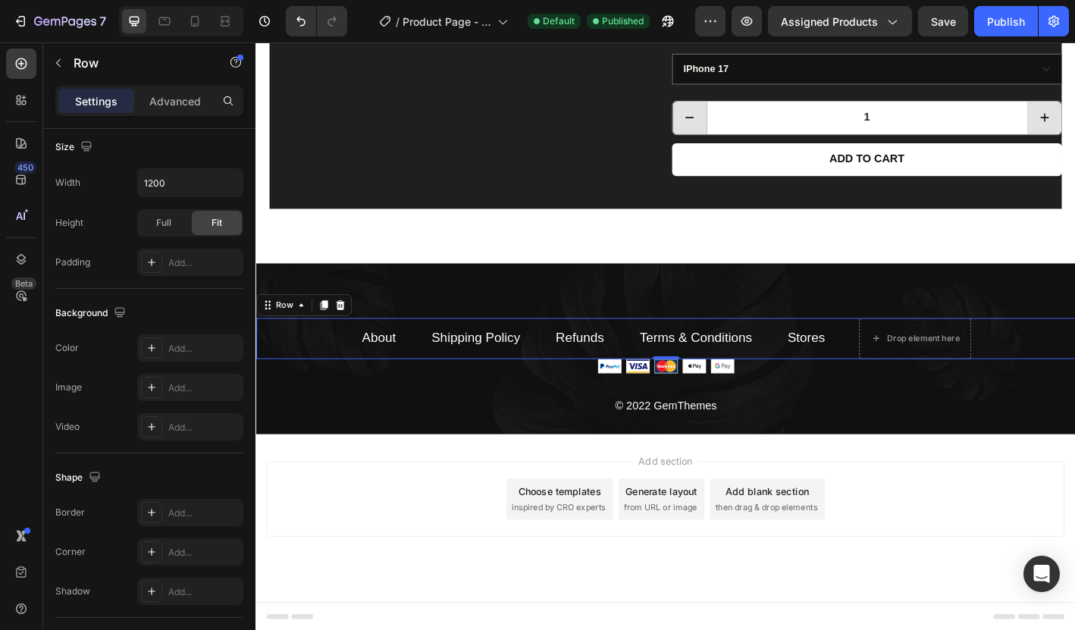
scroll to position [0, 0]
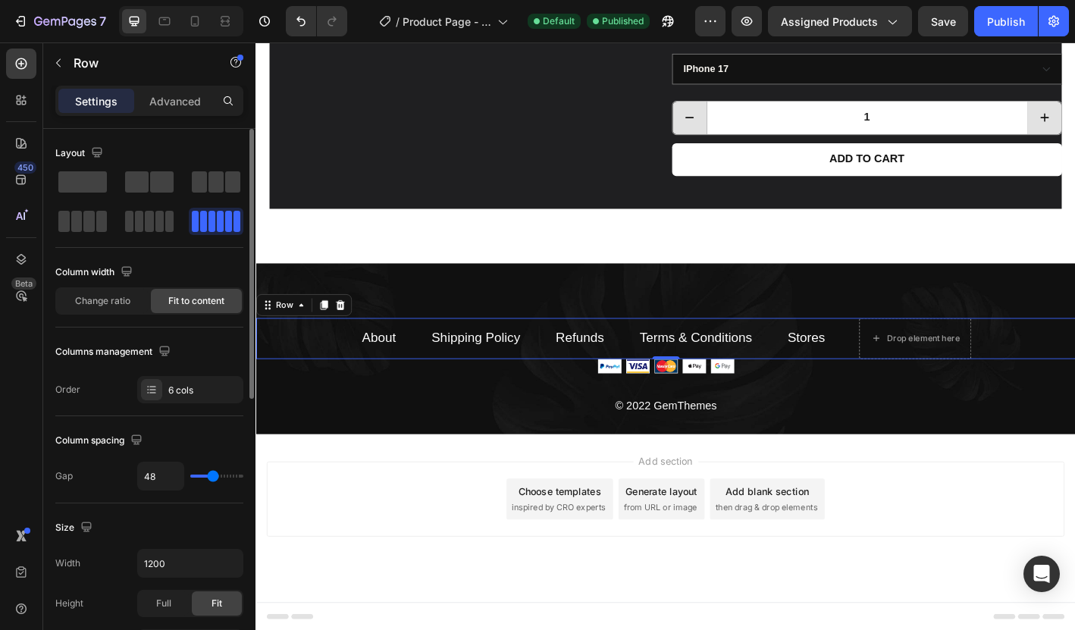
click at [320, 367] on div "About Text block Shipping Policy Text block Refunds Text block Terms & Conditio…" at bounding box center [711, 371] width 910 height 45
click at [164, 17] on icon at bounding box center [164, 21] width 11 height 8
type input "32"
type input "100%"
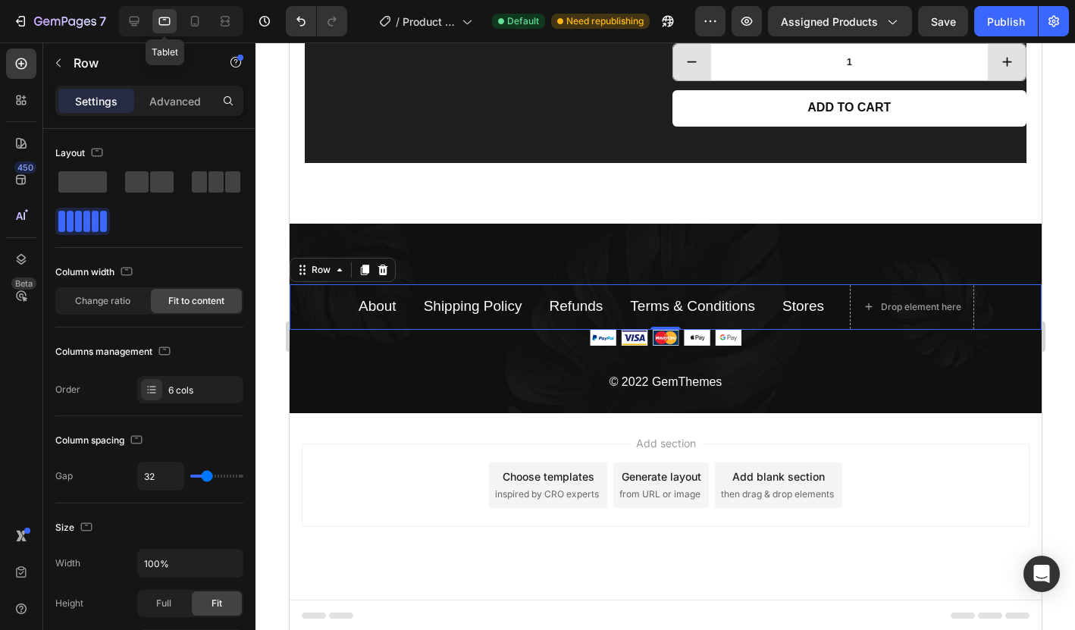
scroll to position [637, 0]
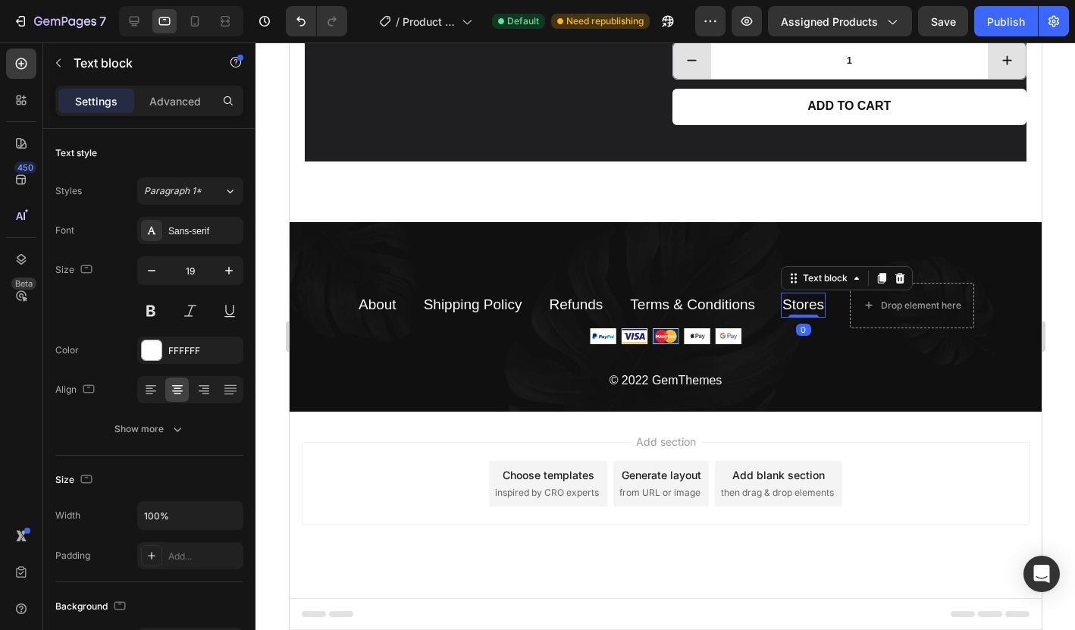
click at [806, 304] on link "Stores" at bounding box center [803, 305] width 42 height 16
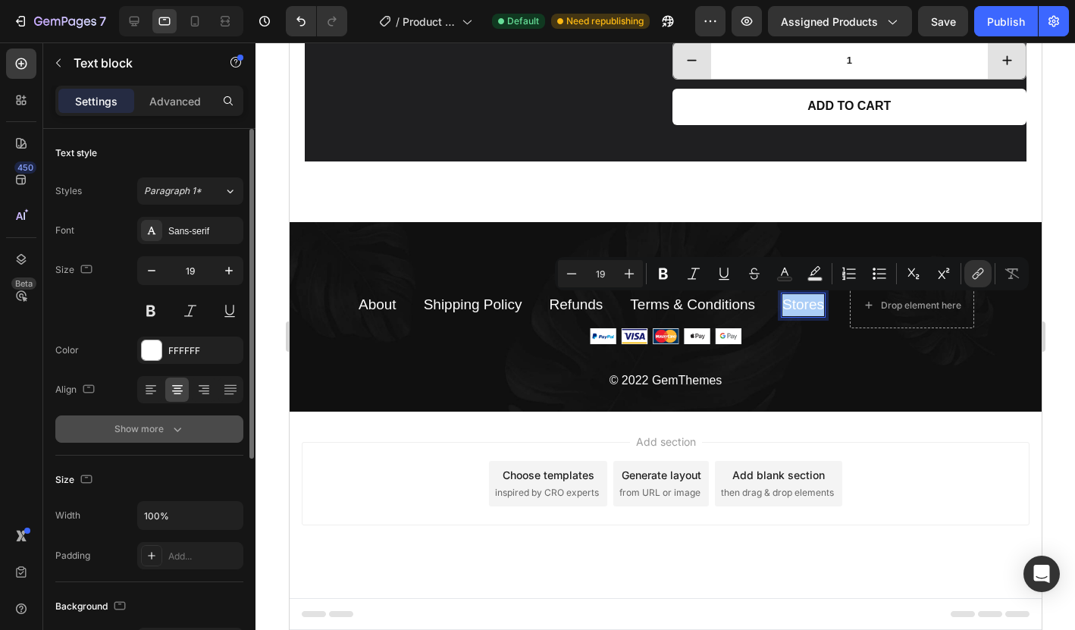
click at [131, 431] on div "Show more" at bounding box center [150, 429] width 71 height 15
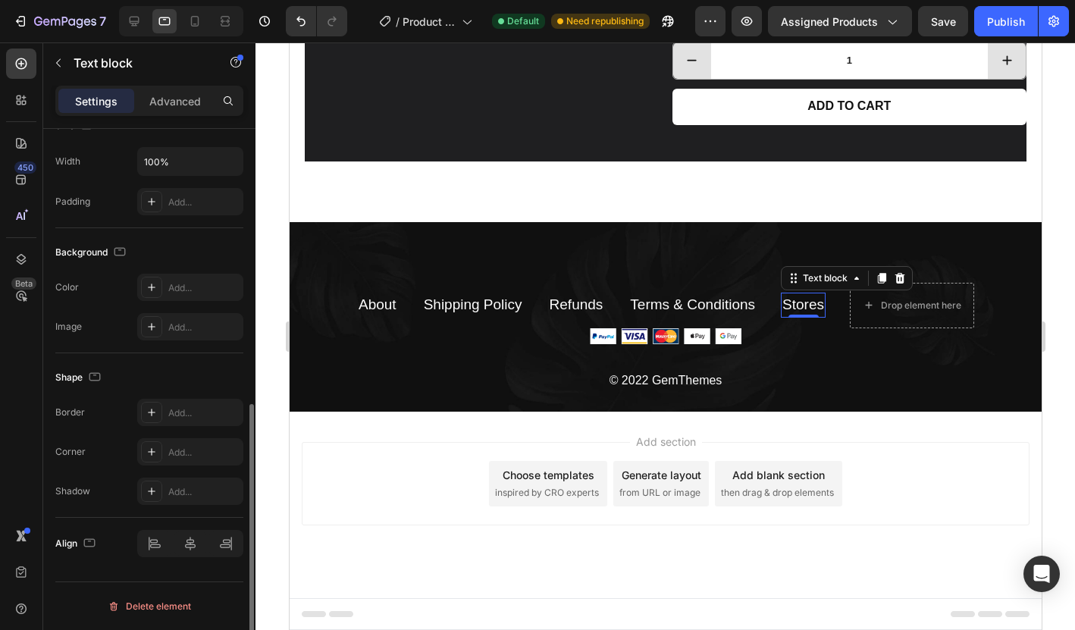
scroll to position [0, 0]
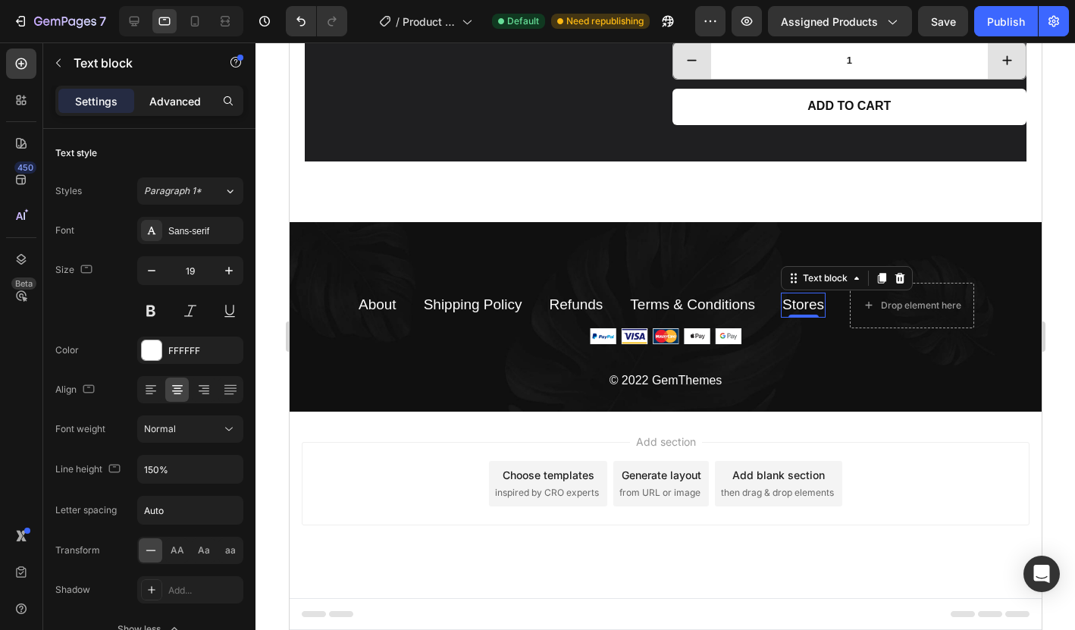
click at [173, 105] on p "Advanced" at bounding box center [175, 101] width 52 height 16
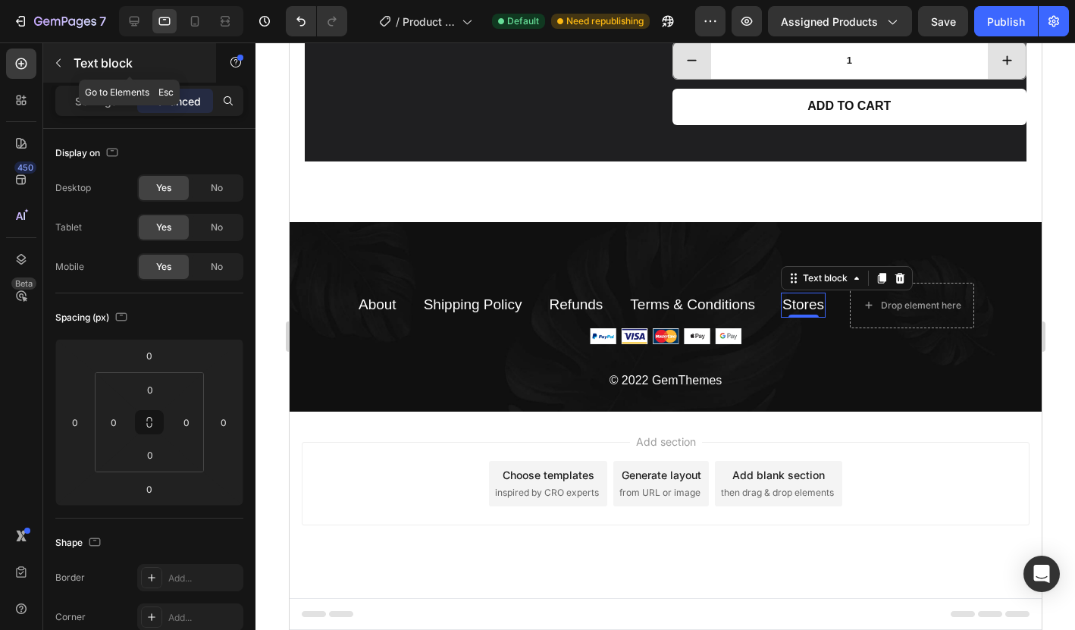
click at [61, 65] on icon "button" at bounding box center [58, 63] width 12 height 12
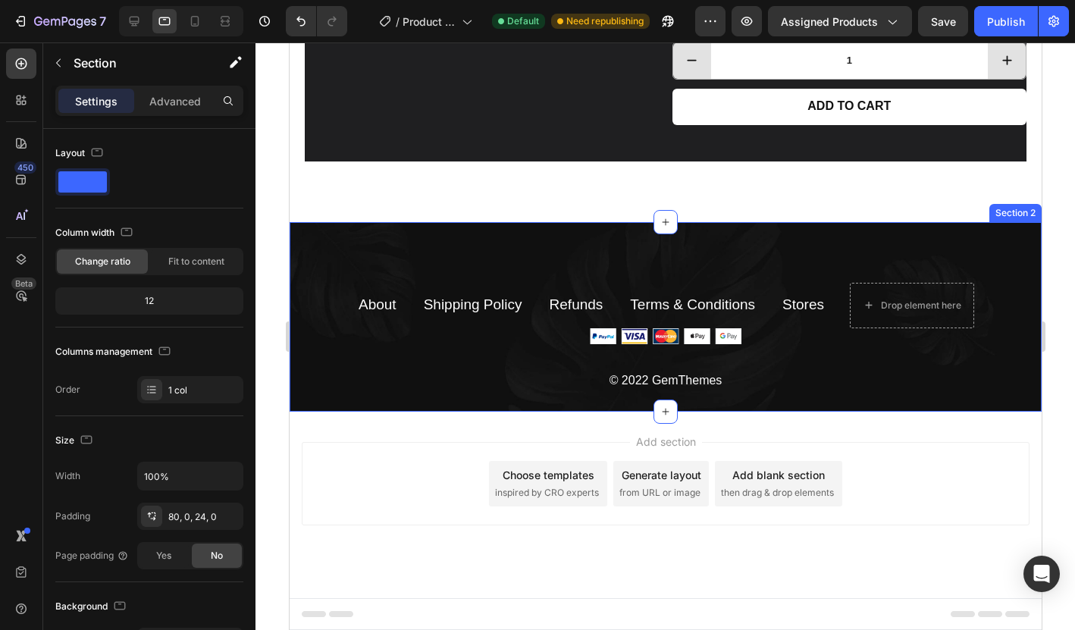
click at [561, 251] on div "About Text block Shipping Policy Text block Refunds Text block Terms & Conditio…" at bounding box center [665, 317] width 752 height 190
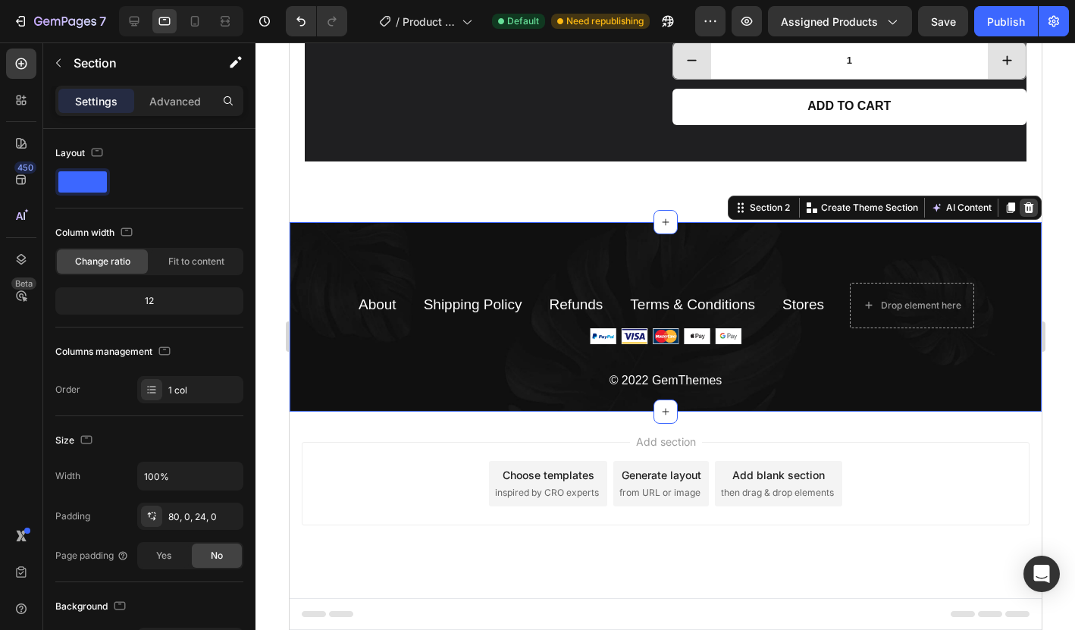
click at [1028, 206] on icon at bounding box center [1029, 207] width 10 height 11
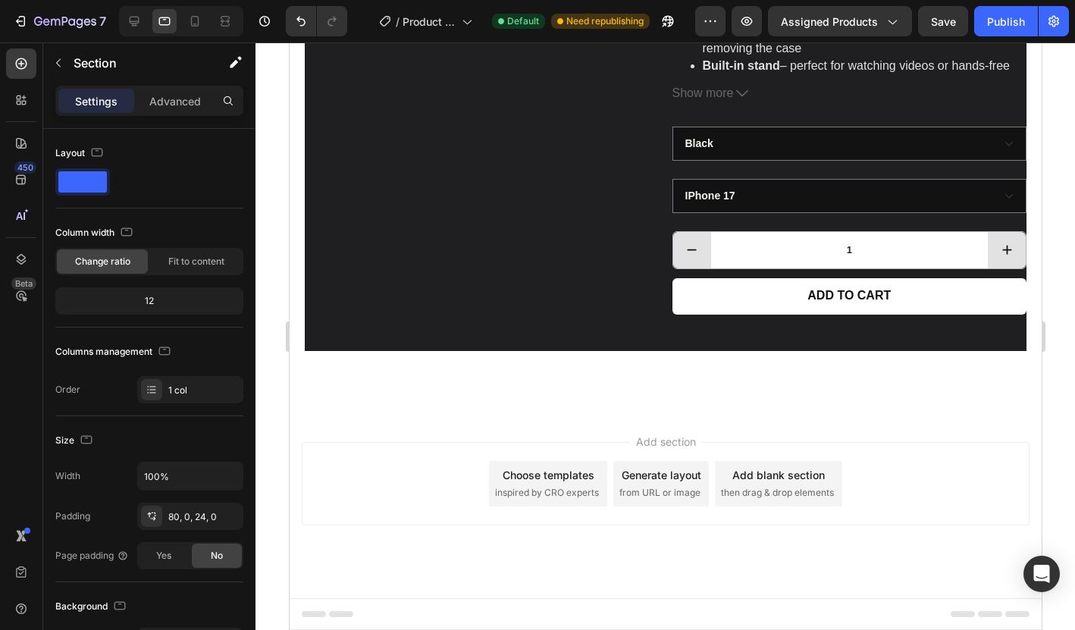
scroll to position [447, 0]
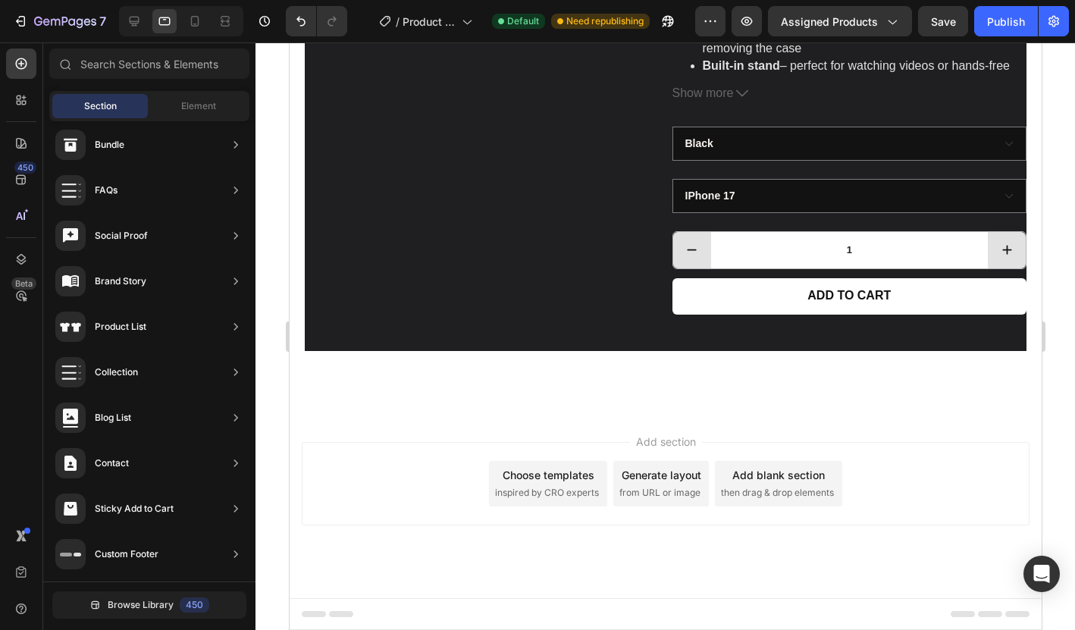
click at [27, 2] on div "7 / Product Page - Aug 25, 00:22:39 Default Need republishing Preview Assigned …" at bounding box center [537, 21] width 1075 height 43
click at [27, 17] on icon "button" at bounding box center [20, 21] width 15 height 15
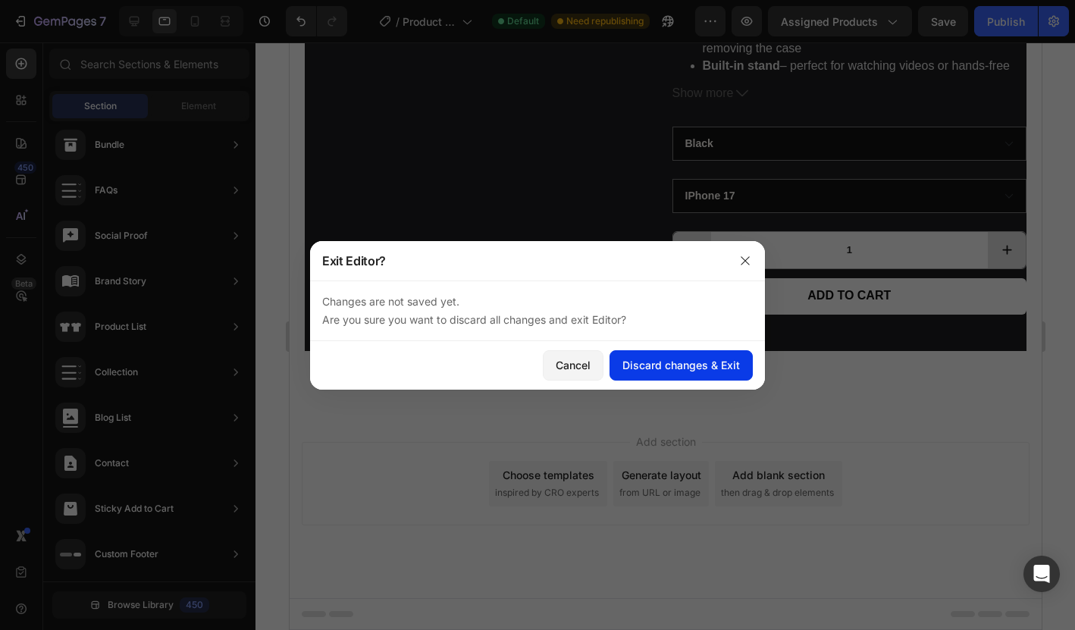
click at [652, 368] on div "Discard changes & Exit" at bounding box center [682, 365] width 118 height 16
